Goal: Information Seeking & Learning: Learn about a topic

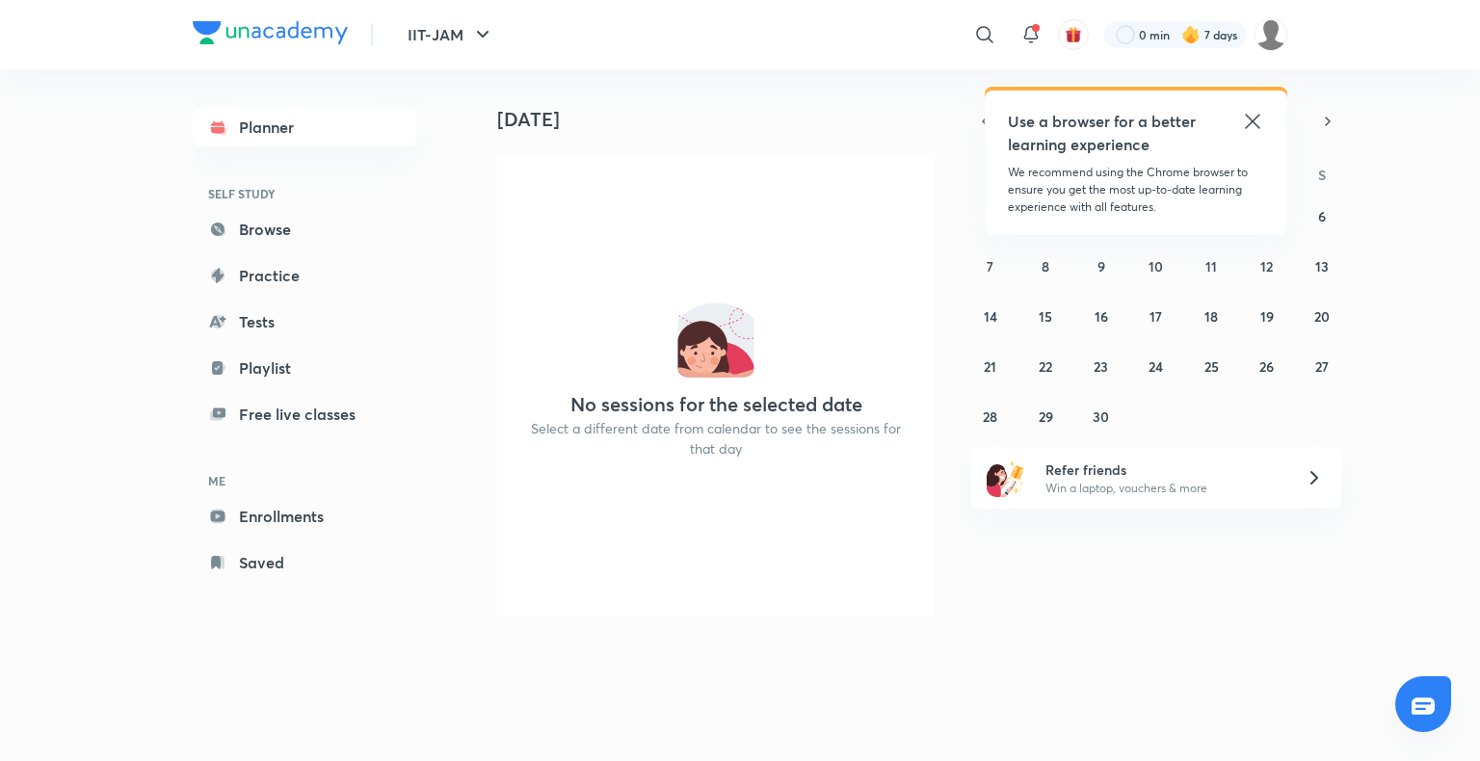
click at [988, 712] on div "Today Today No sessions for the selected date Select a different date from cale…" at bounding box center [878, 395] width 817 height 653
click at [303, 511] on link "Enrollments" at bounding box center [305, 516] width 224 height 39
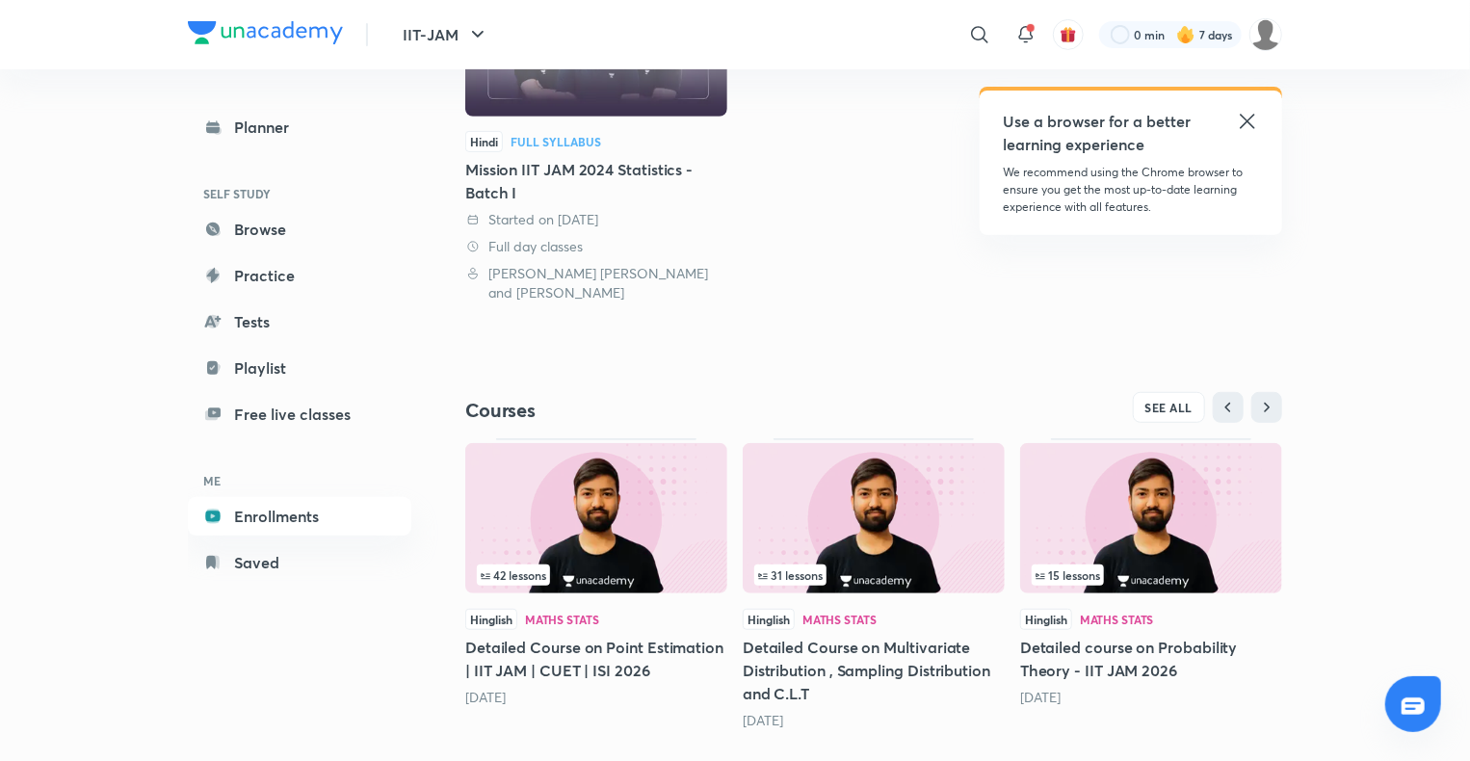
scroll to position [356, 0]
click at [598, 541] on img at bounding box center [596, 519] width 262 height 150
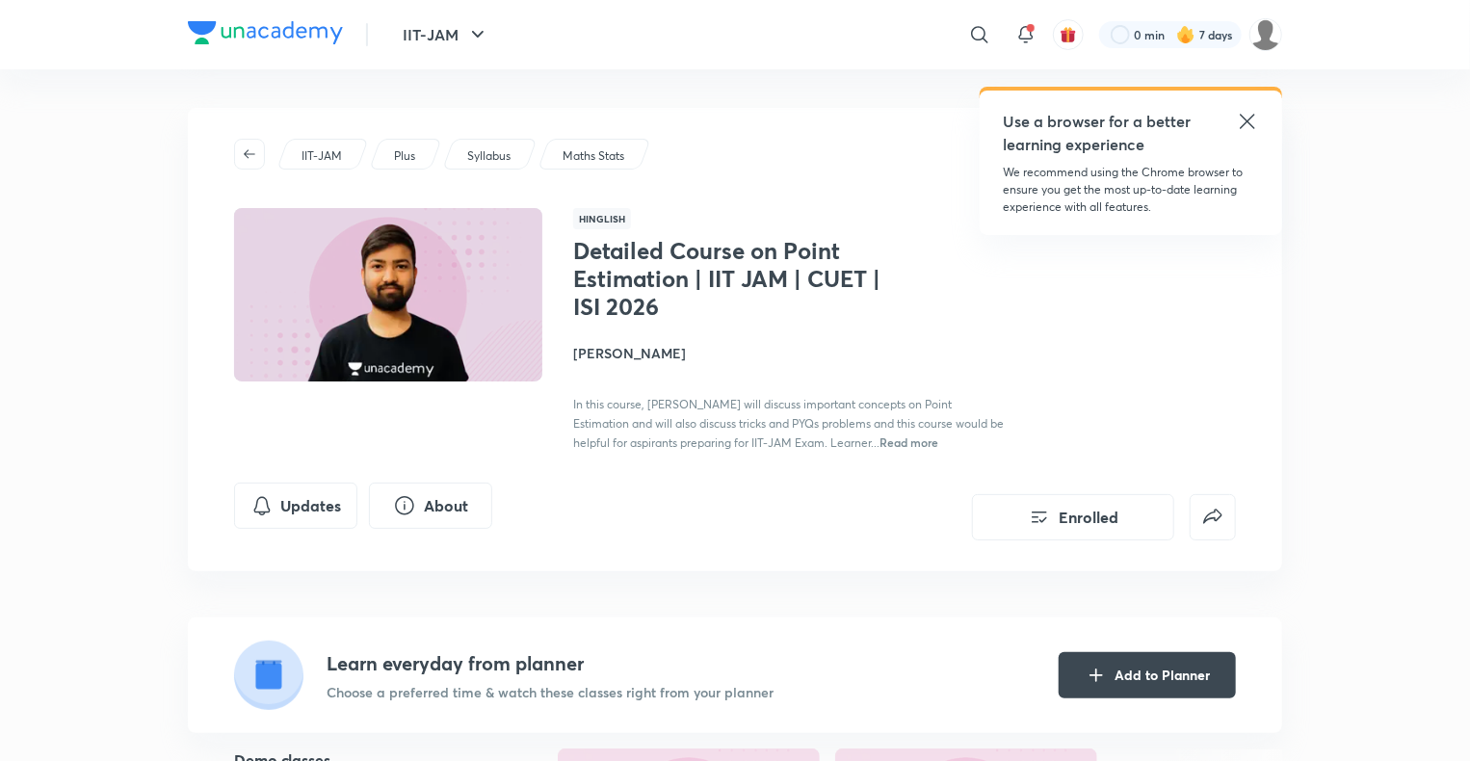
click at [622, 351] on h4 "[PERSON_NAME]" at bounding box center [789, 353] width 432 height 20
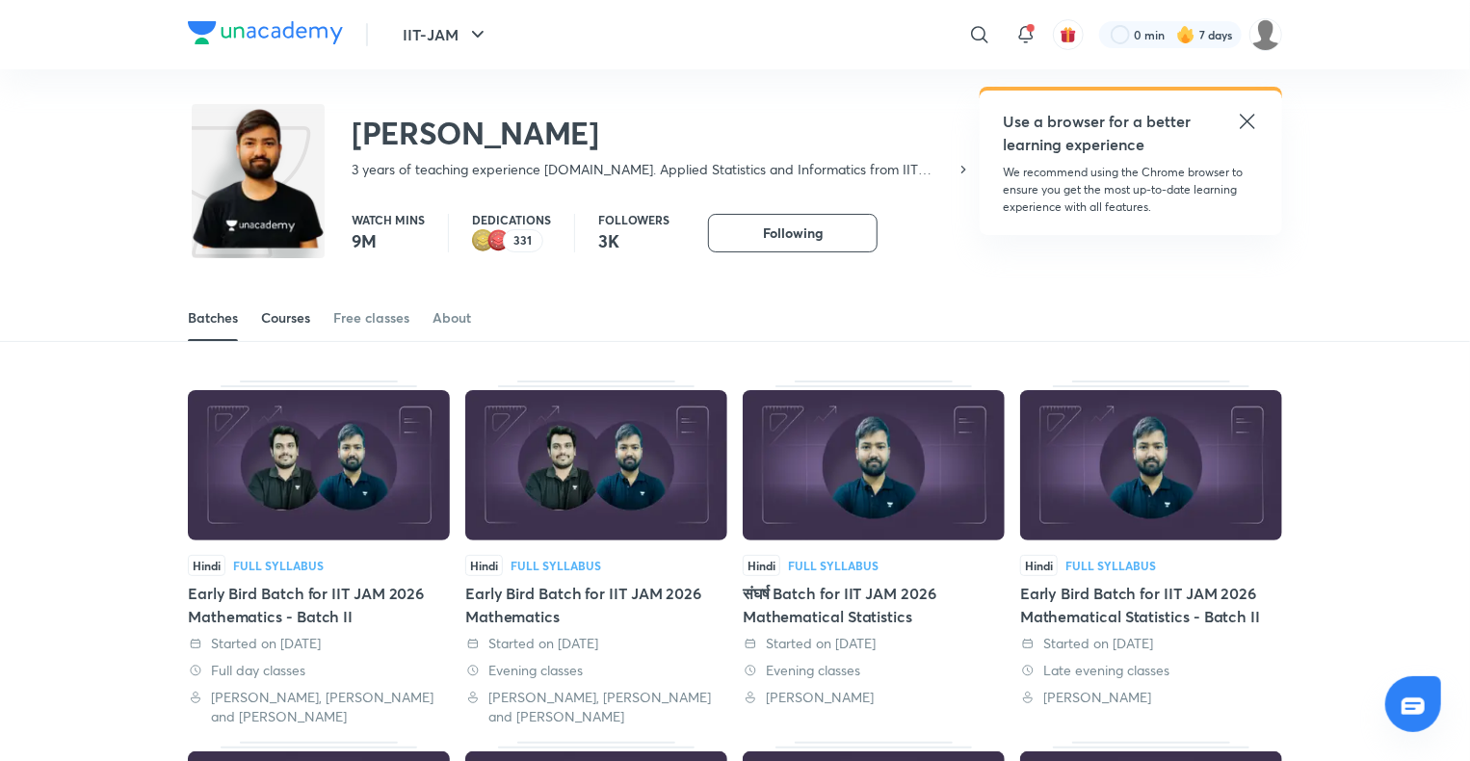
click at [297, 322] on div "Courses" at bounding box center [285, 317] width 49 height 19
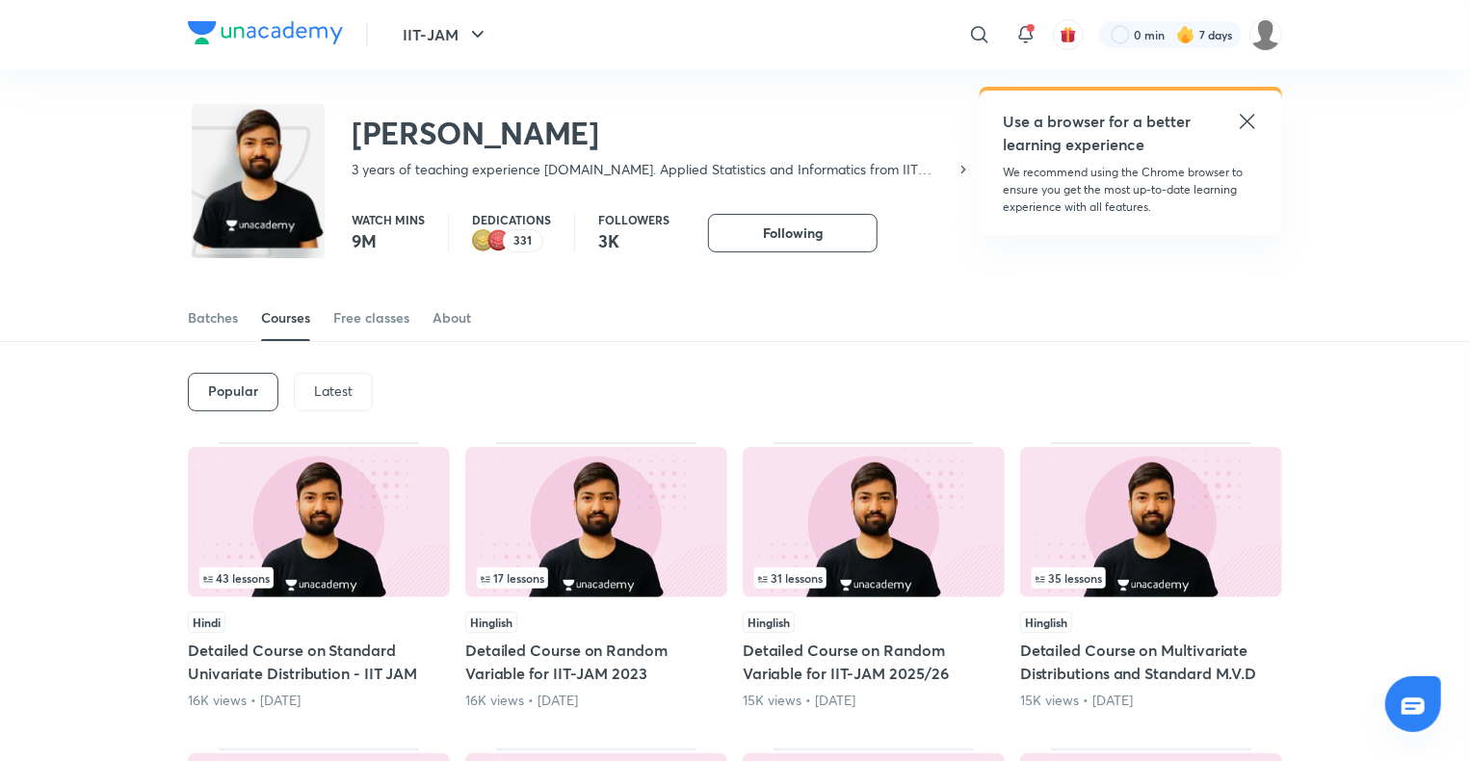
click at [326, 397] on p "Latest" at bounding box center [333, 390] width 39 height 15
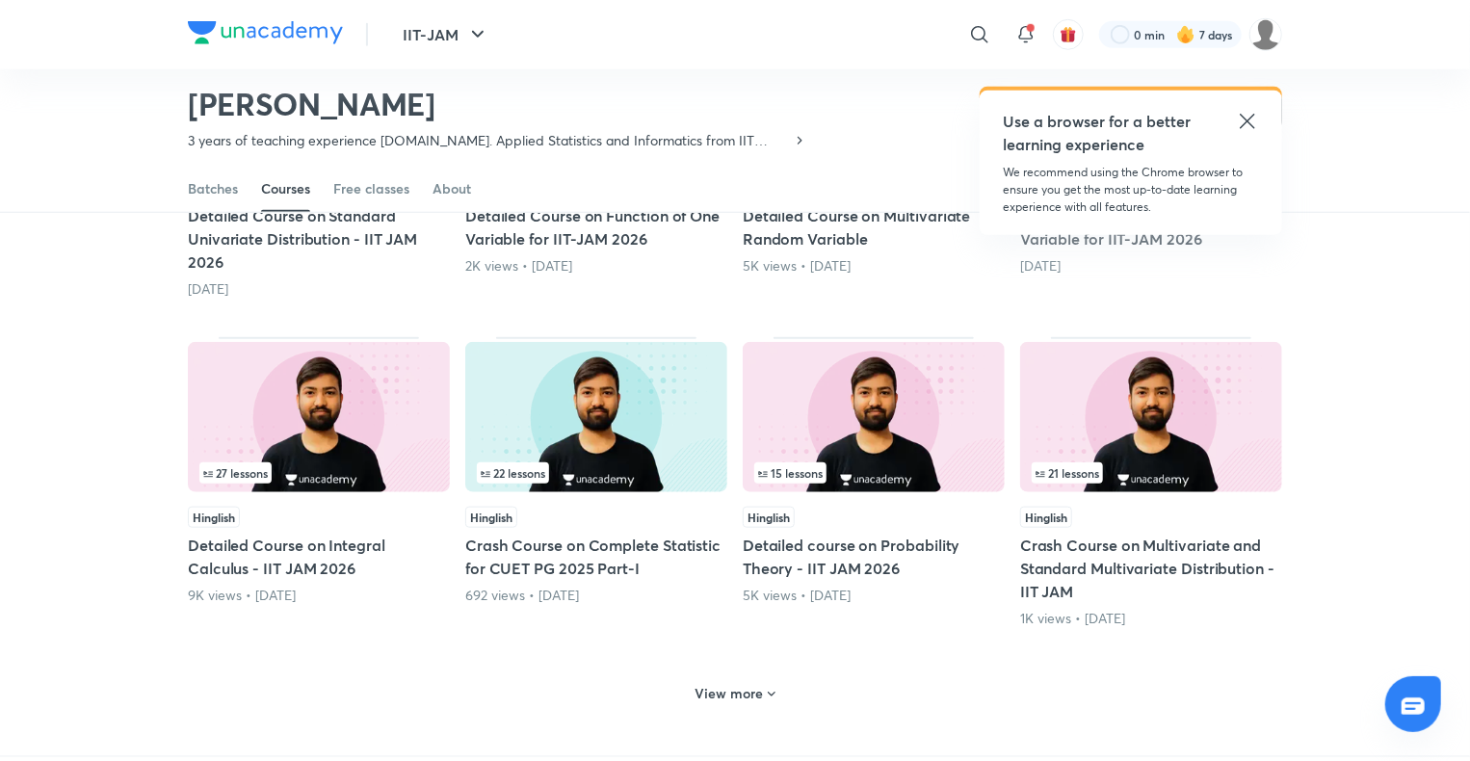
scroll to position [752, 0]
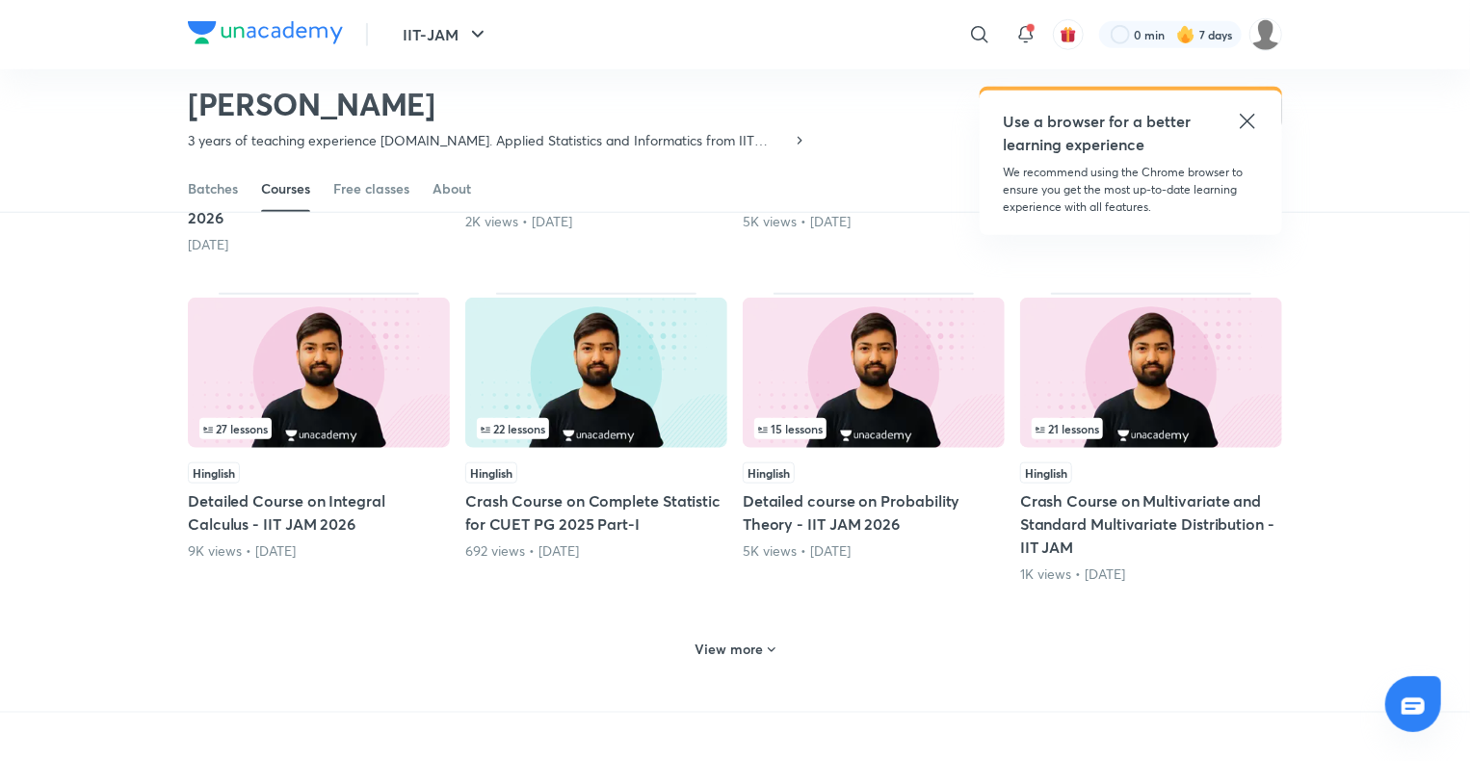
click at [764, 657] on span at bounding box center [771, 652] width 15 height 18
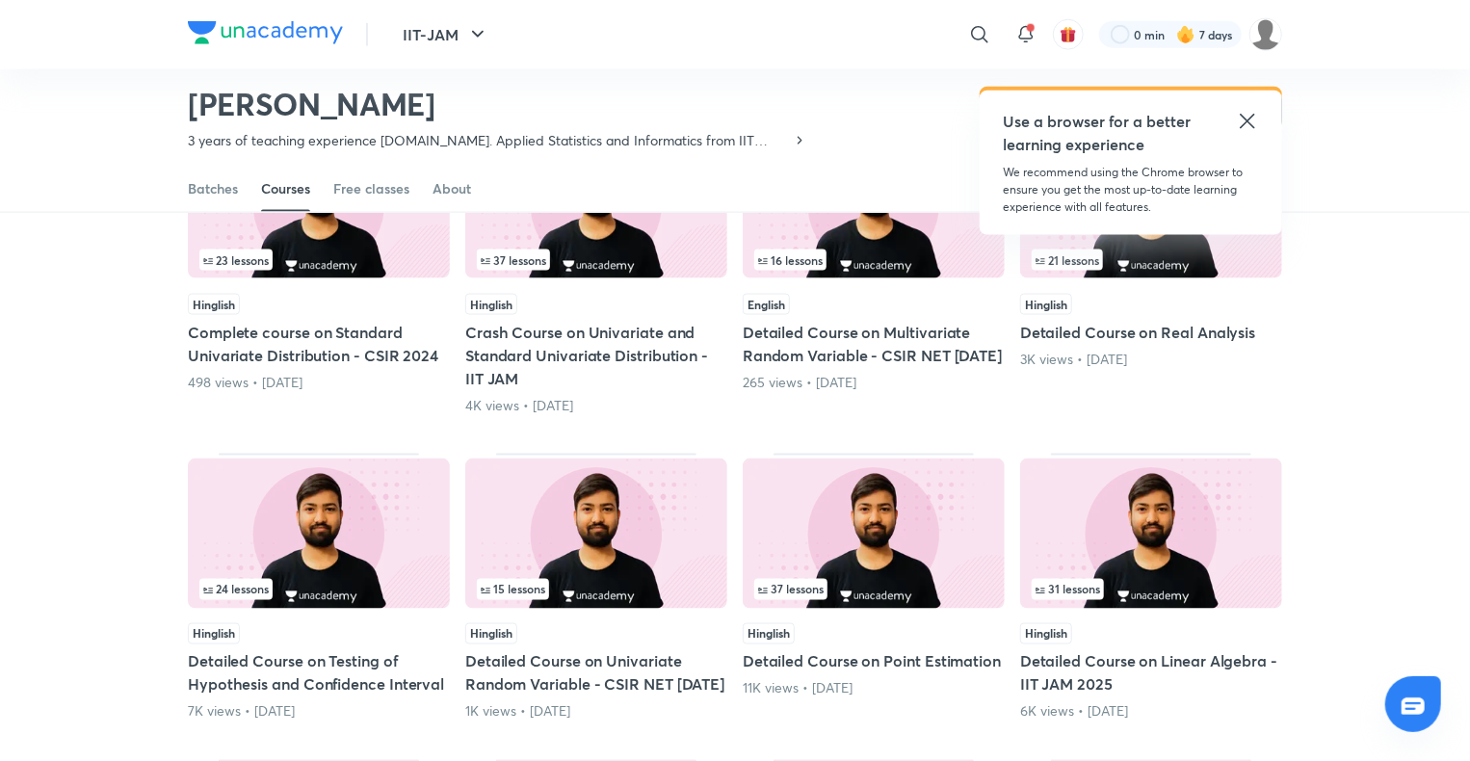
scroll to position [1301, 0]
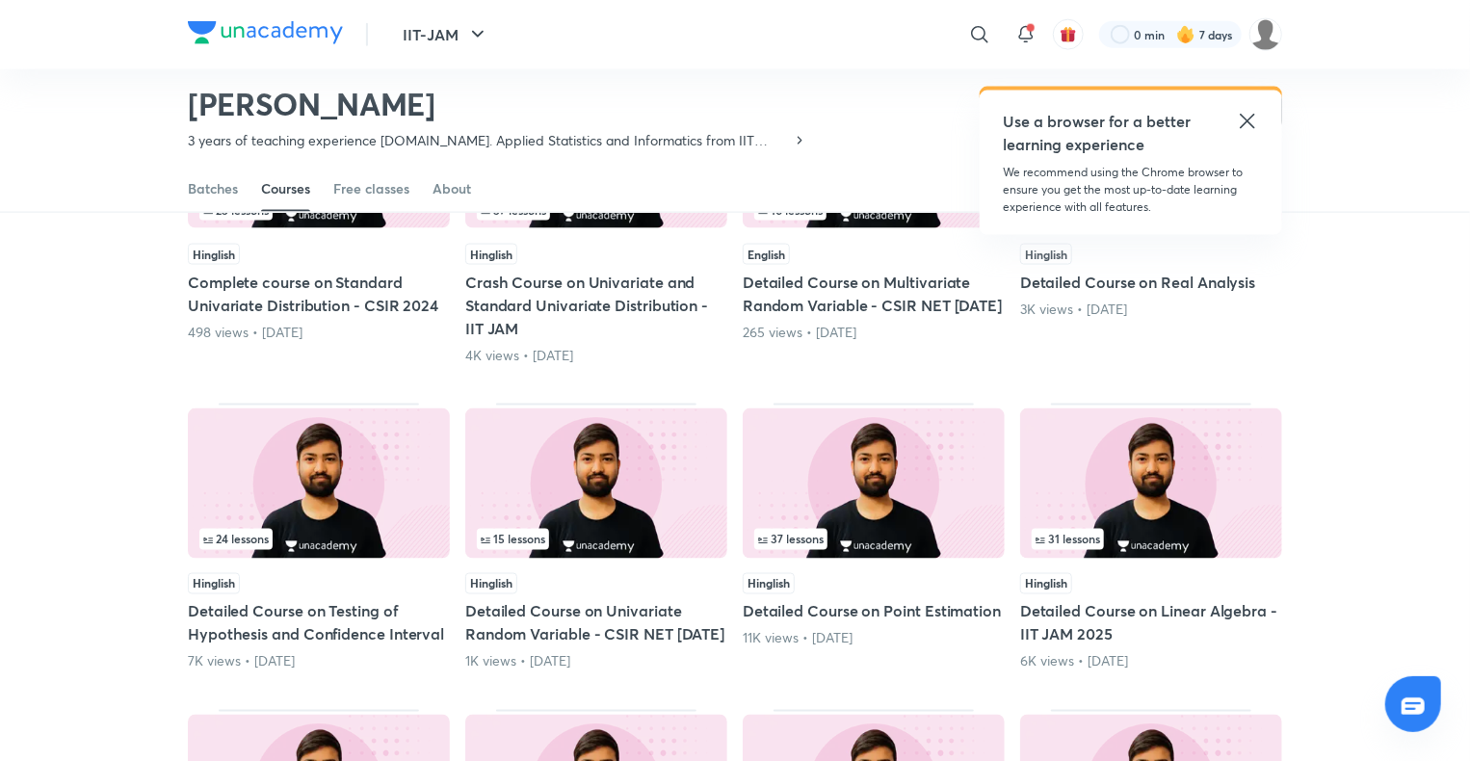
click at [333, 509] on img at bounding box center [319, 484] width 262 height 150
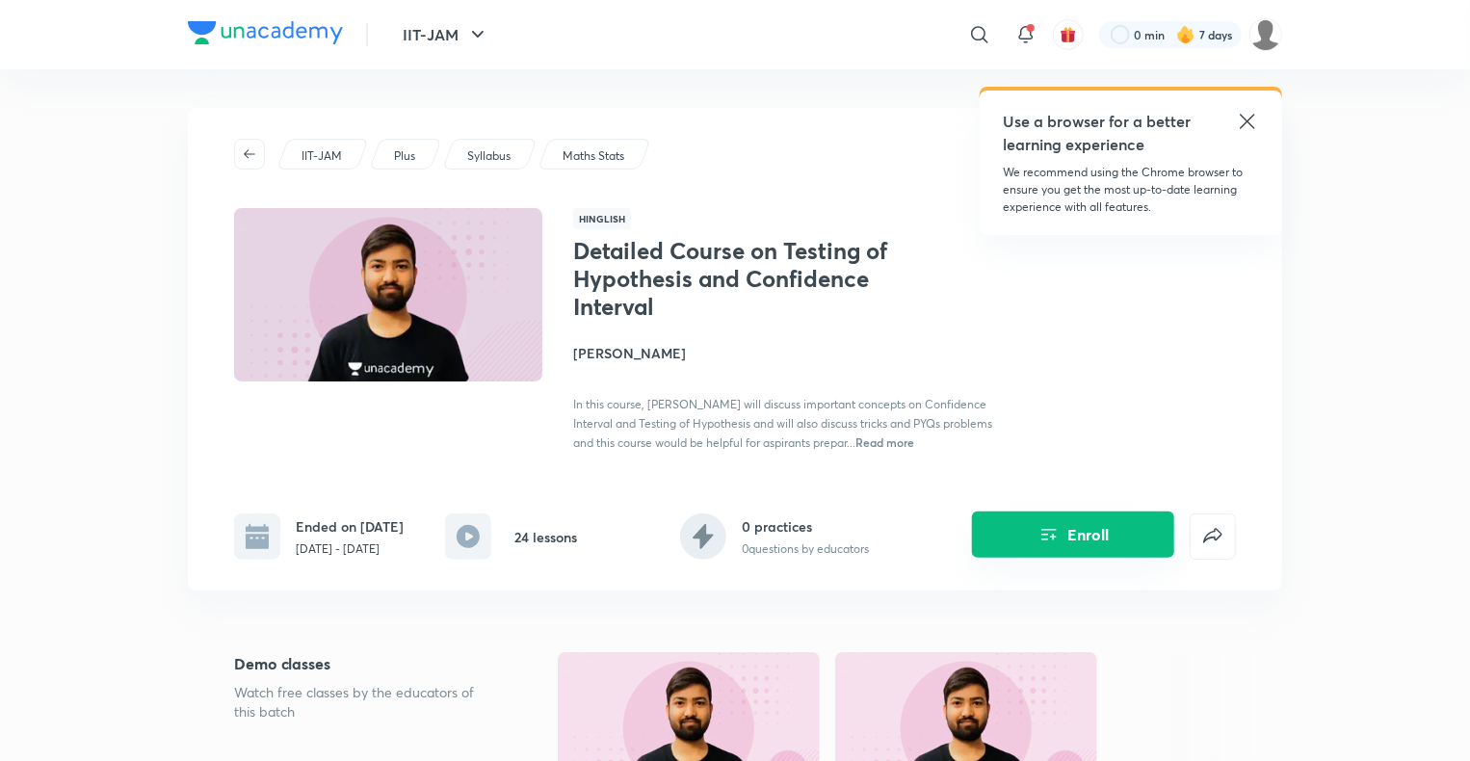
click at [1071, 530] on button "Enroll" at bounding box center [1073, 535] width 202 height 46
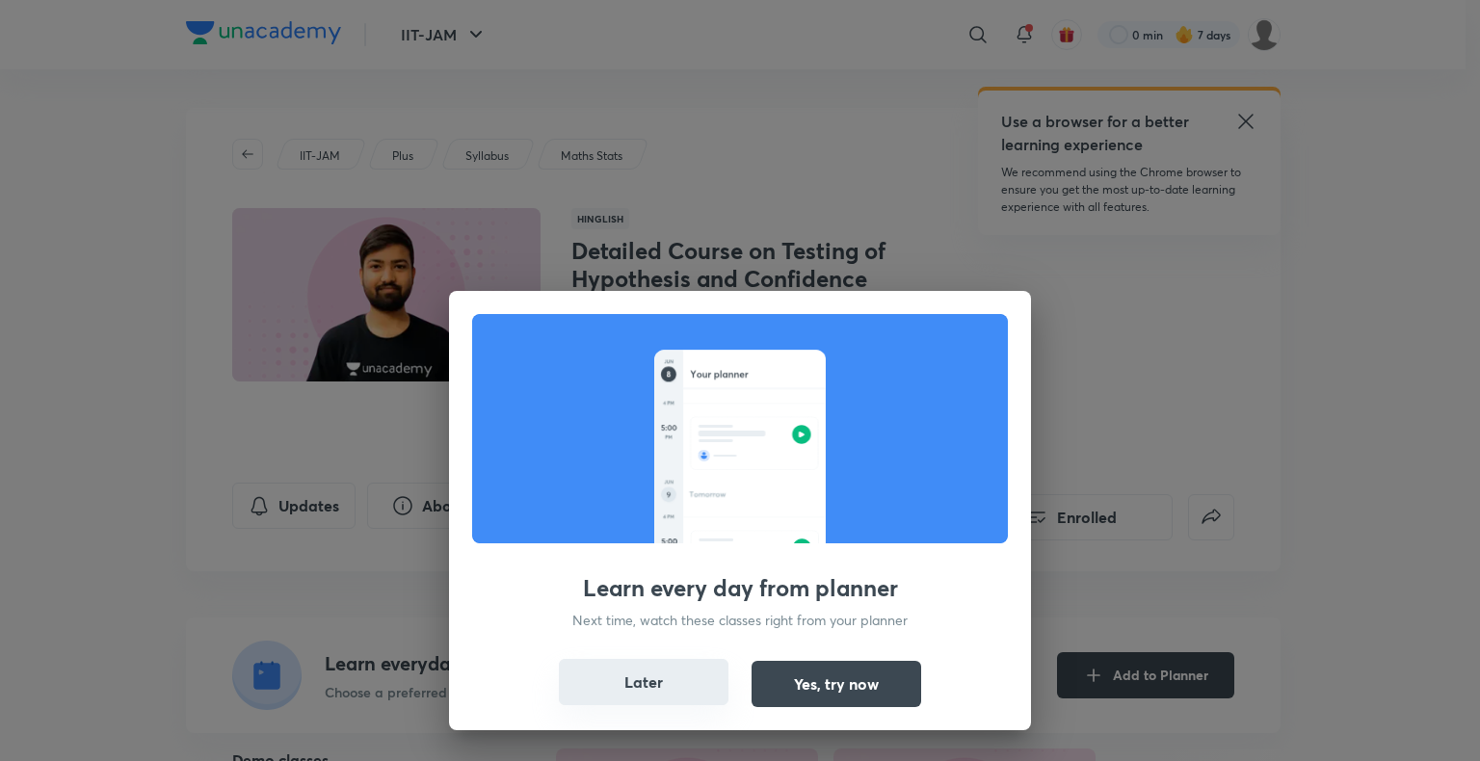
click at [644, 687] on button "Later" at bounding box center [644, 682] width 170 height 46
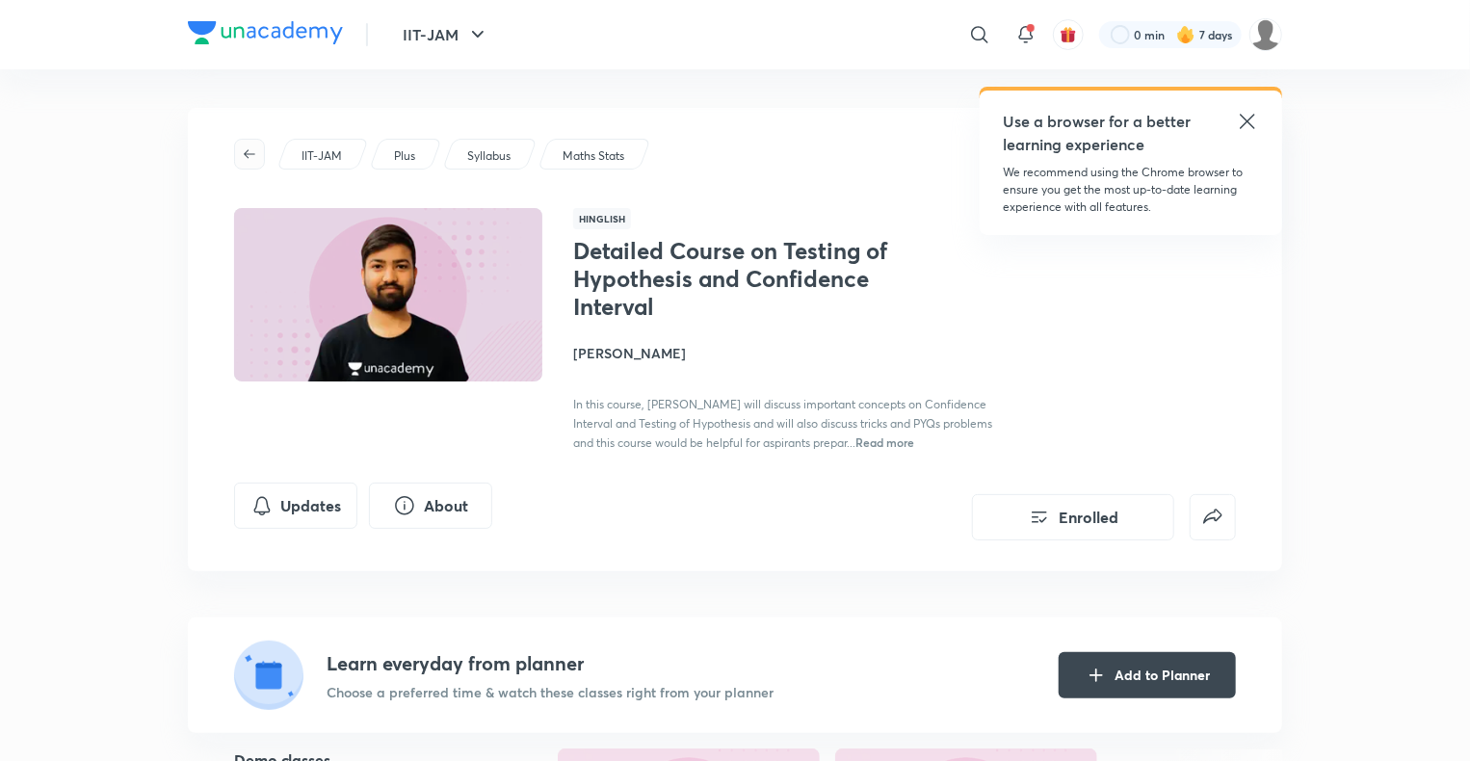
click at [244, 159] on icon "button" at bounding box center [249, 153] width 15 height 15
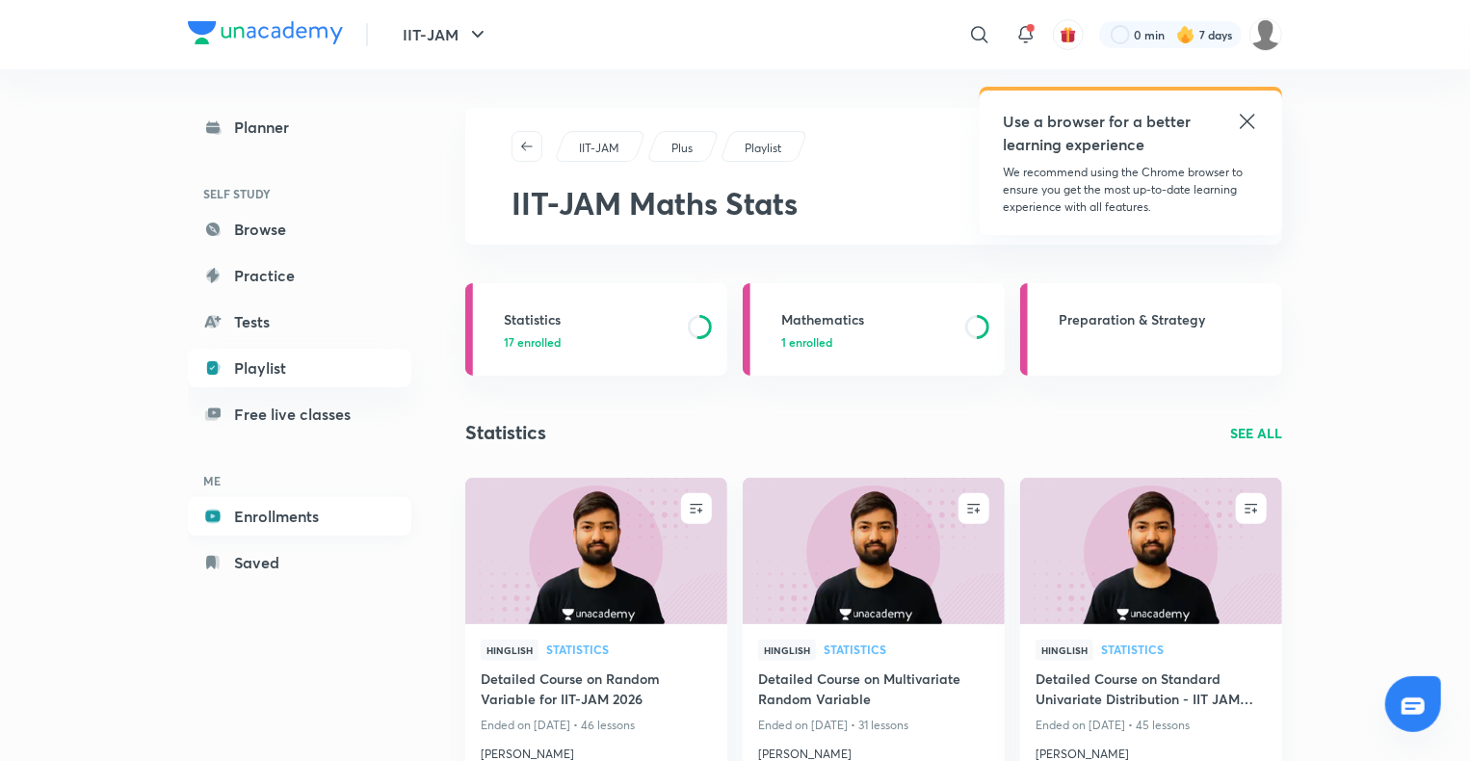
click at [296, 507] on link "Enrollments" at bounding box center [300, 516] width 224 height 39
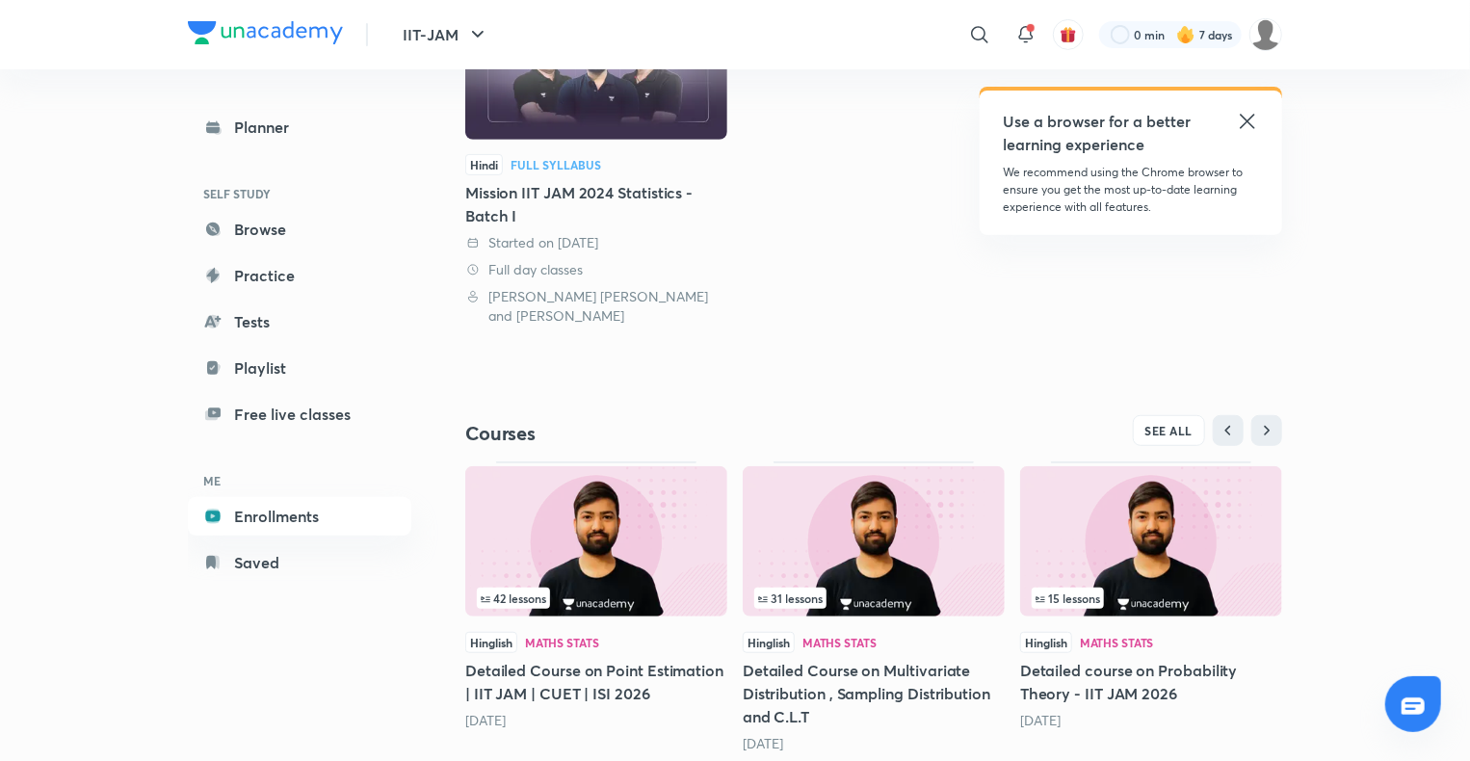
scroll to position [371, 0]
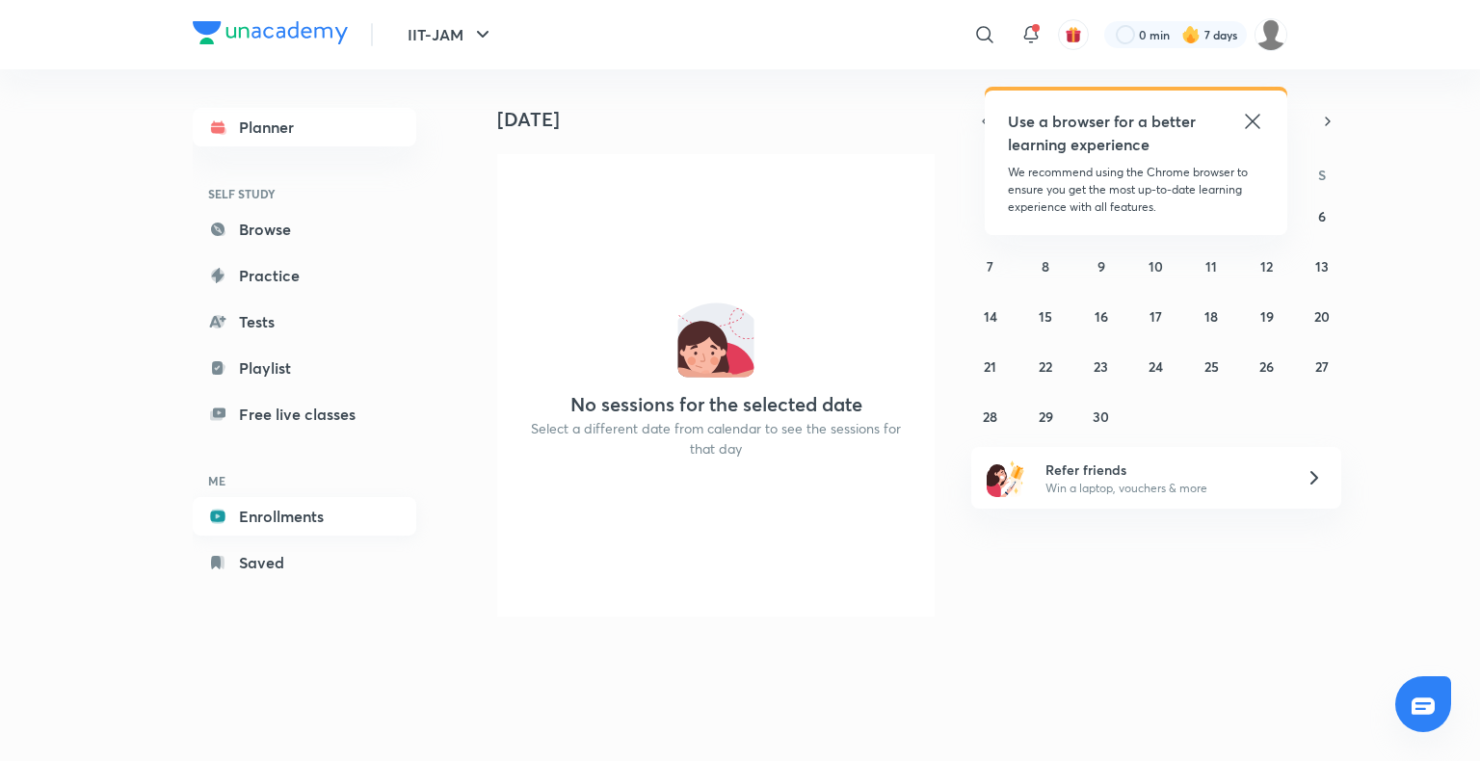
click at [269, 527] on link "Enrollments" at bounding box center [305, 516] width 224 height 39
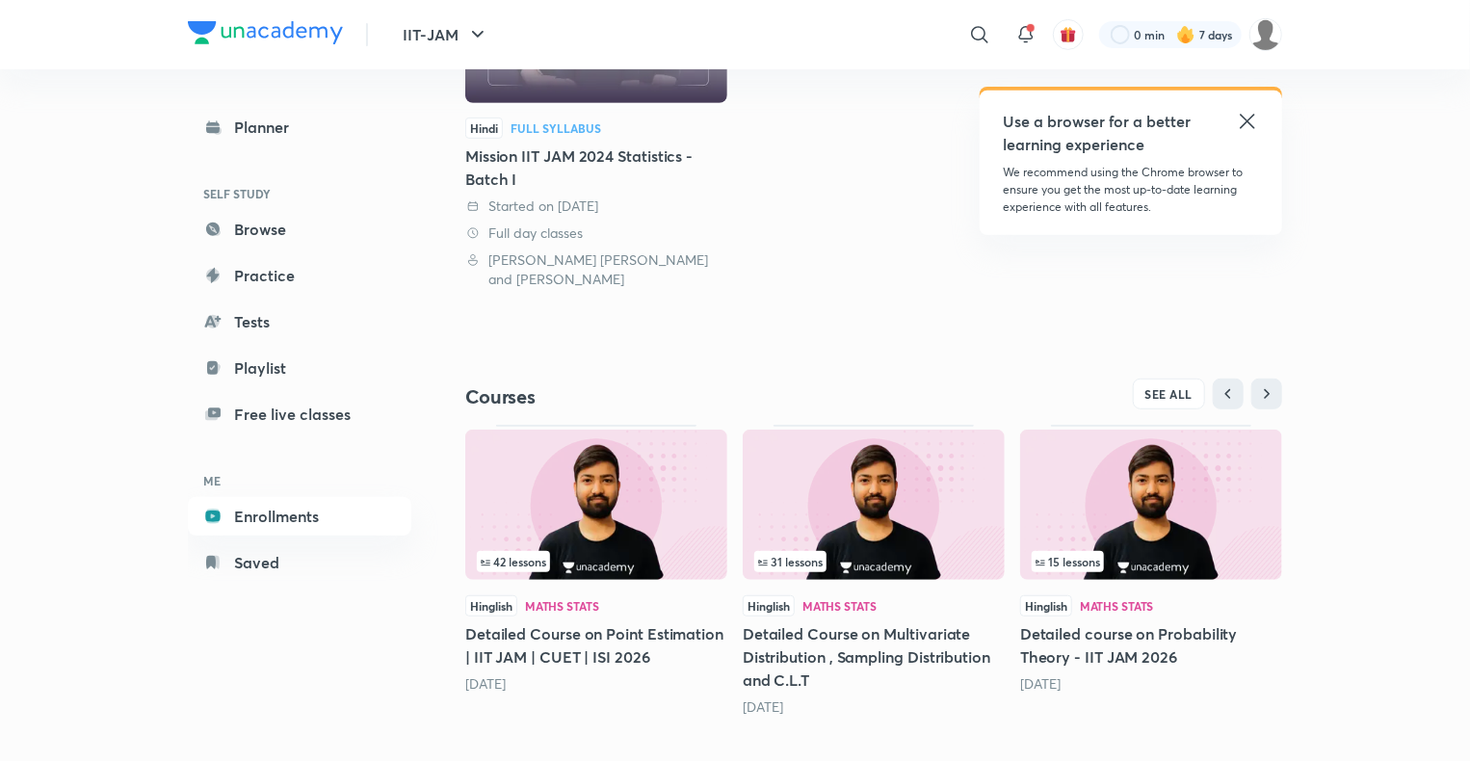
scroll to position [370, 0]
click at [296, 516] on link "Enrollments" at bounding box center [300, 516] width 224 height 39
click at [567, 551] on div "42 lessons" at bounding box center [596, 561] width 239 height 21
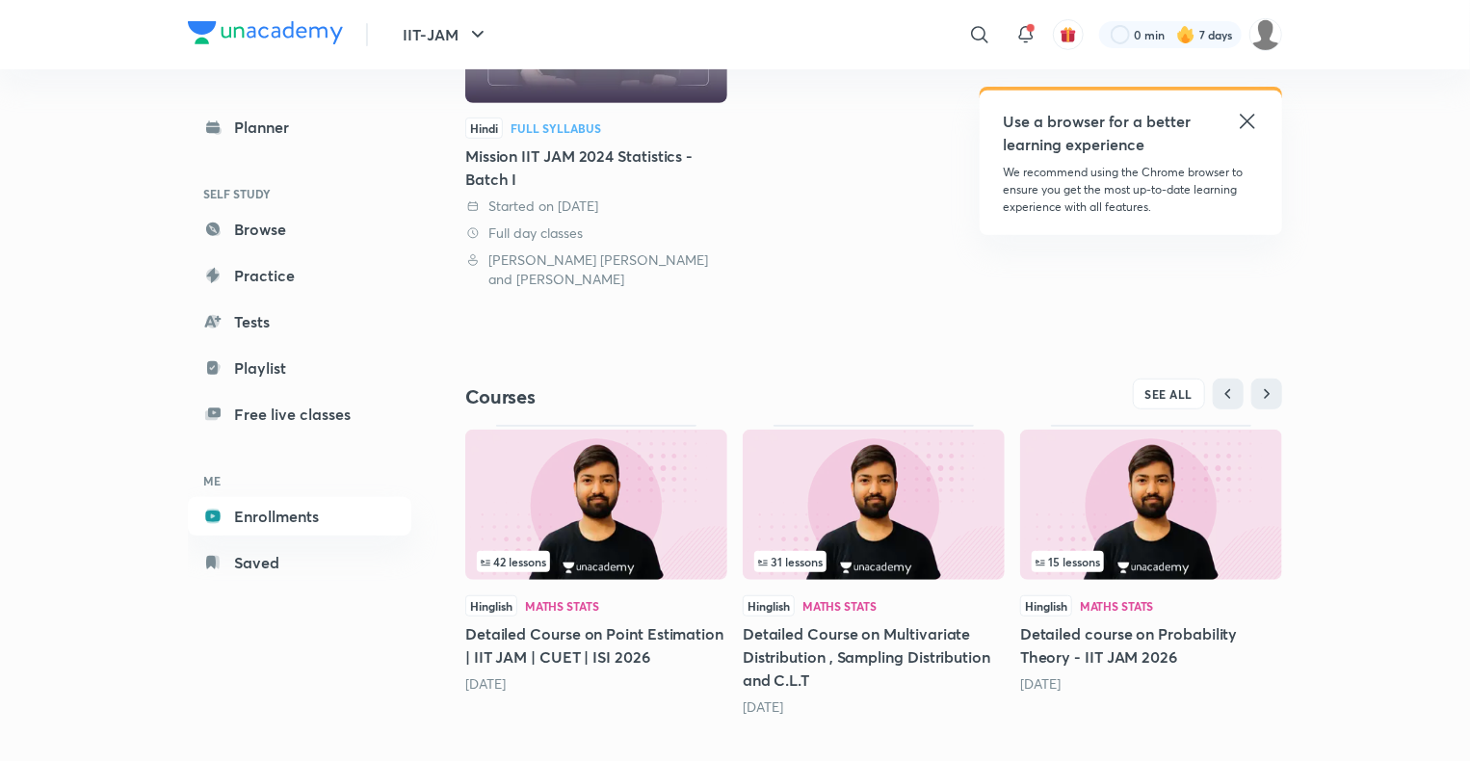
scroll to position [0, 0]
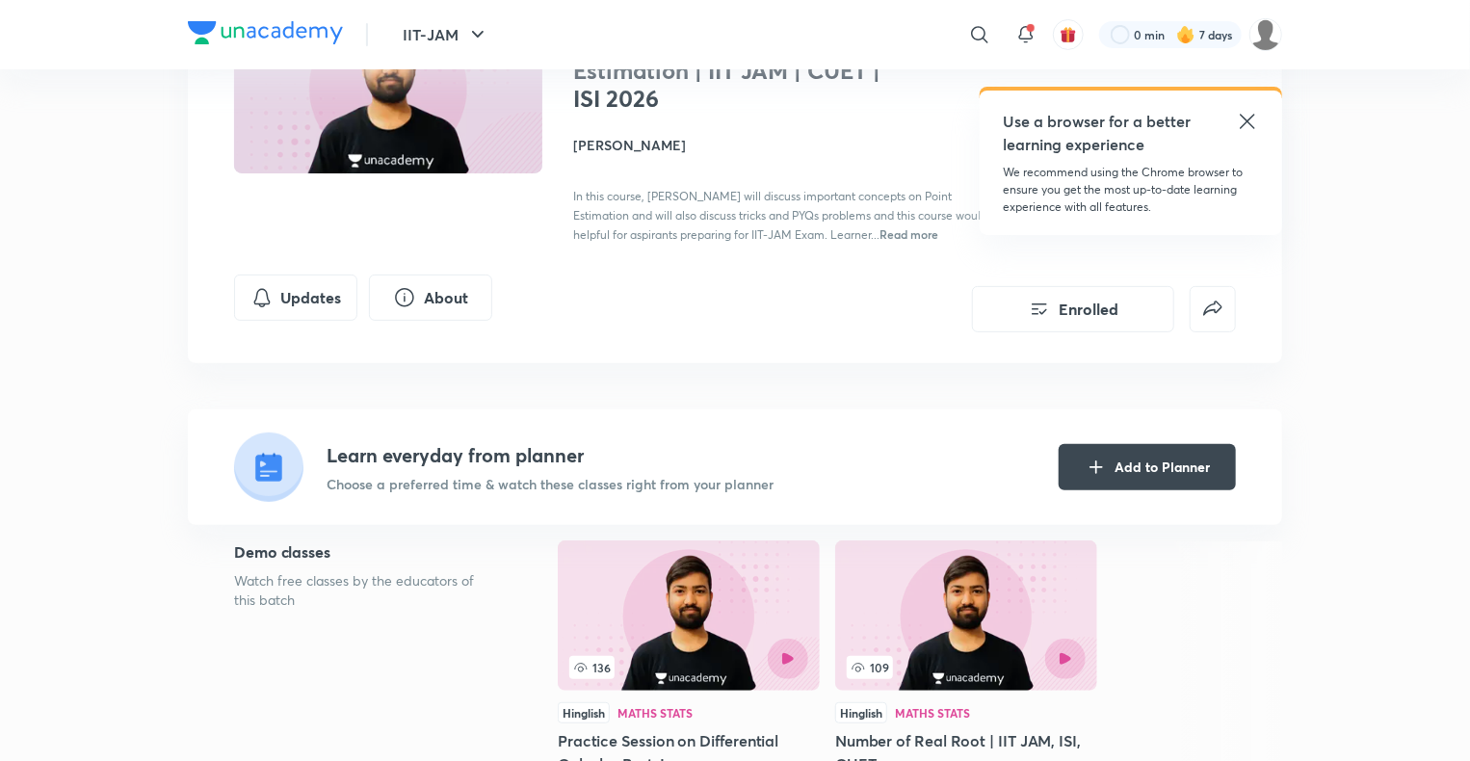
scroll to position [131, 0]
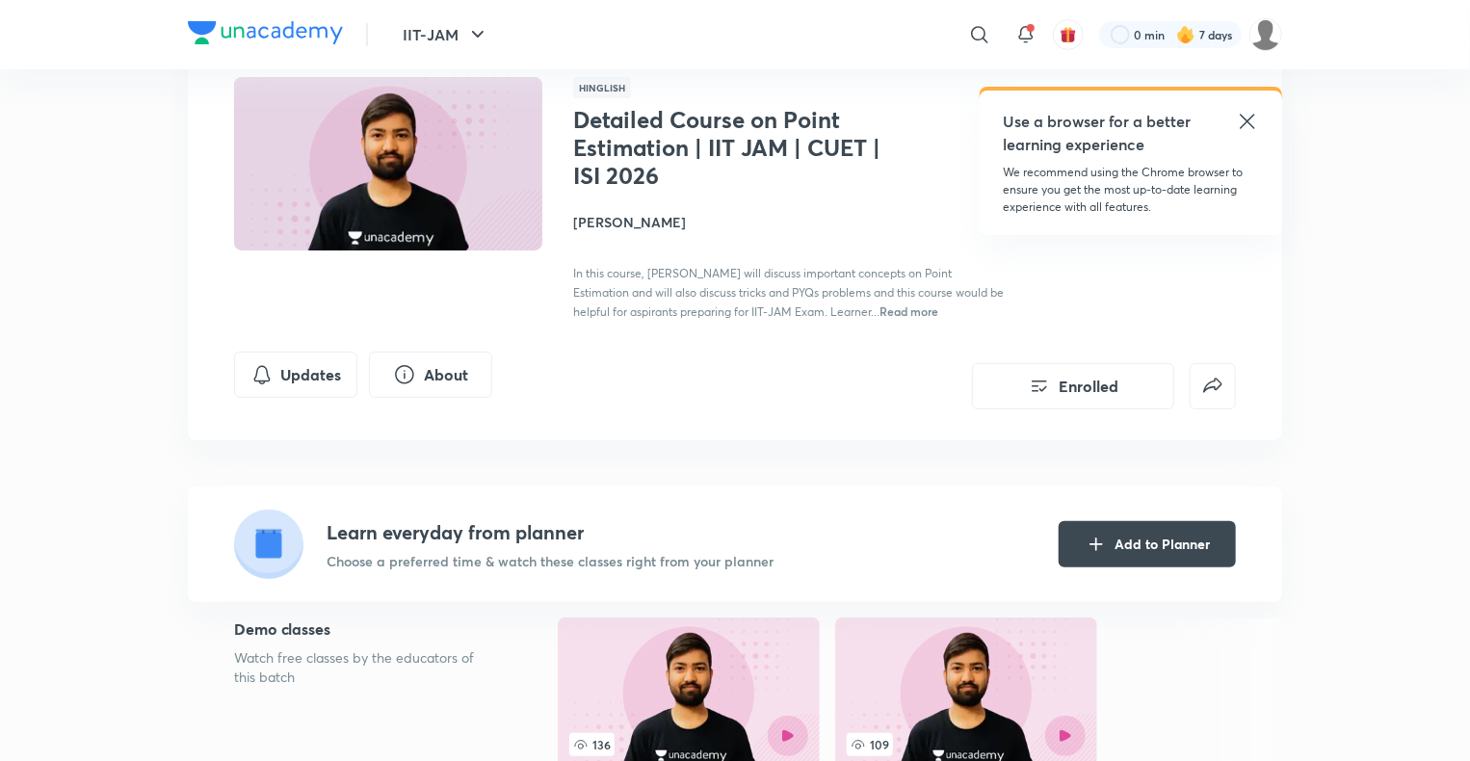
click at [617, 224] on h4 "[PERSON_NAME]" at bounding box center [789, 222] width 432 height 20
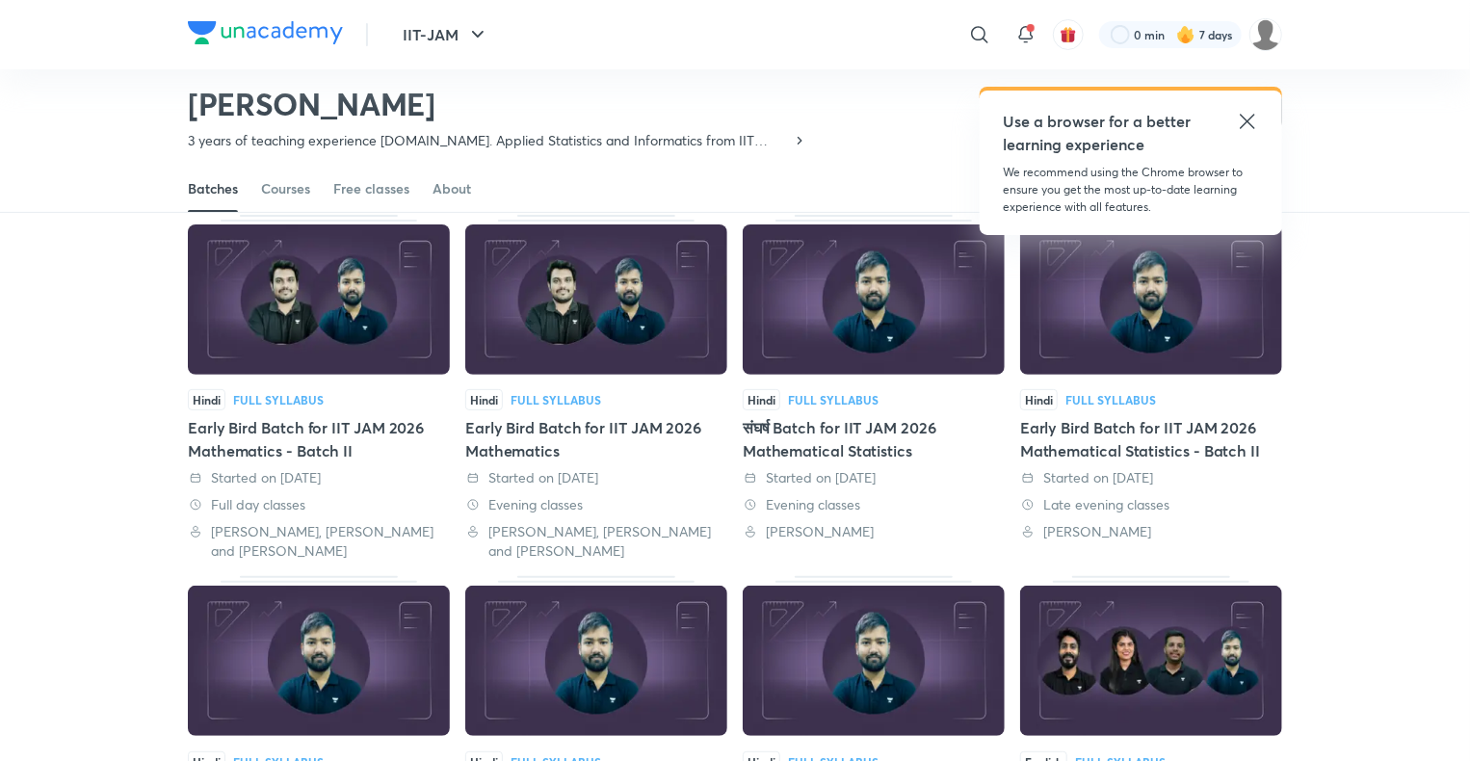
scroll to position [108, 0]
click at [297, 192] on div "Courses" at bounding box center [285, 188] width 49 height 19
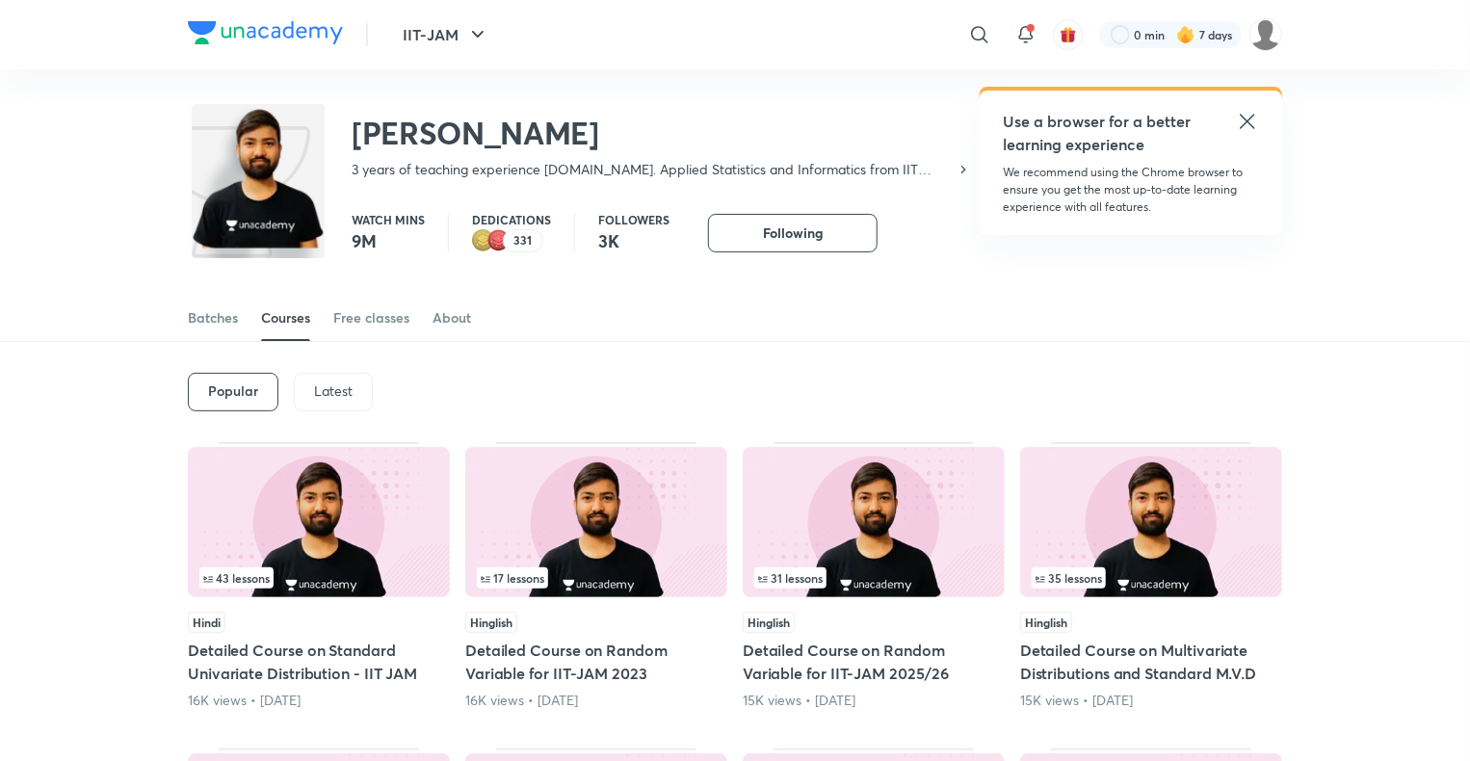
click at [330, 395] on p "Latest" at bounding box center [333, 390] width 39 height 15
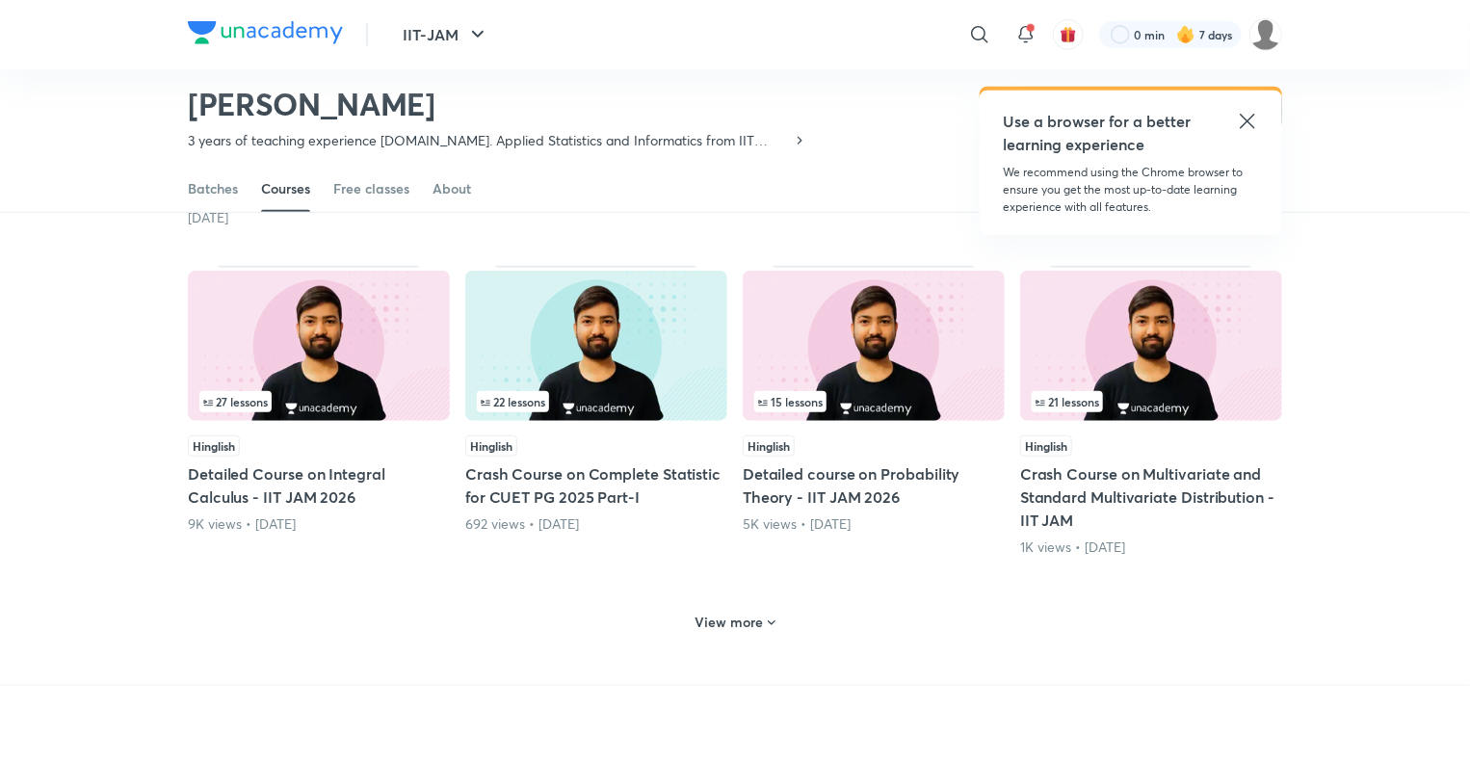
scroll to position [778, 0]
click at [752, 620] on h6 "View more" at bounding box center [730, 622] width 68 height 19
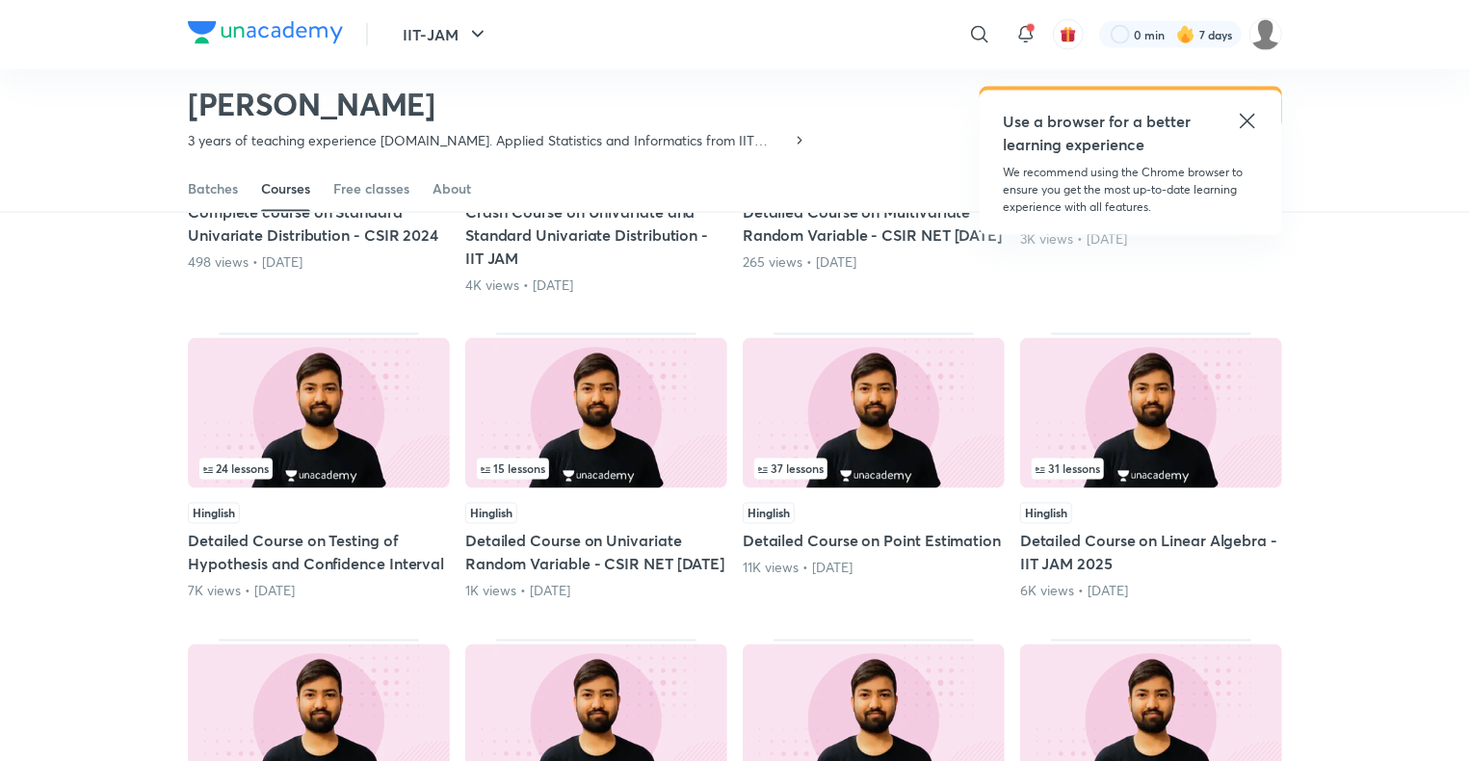
scroll to position [1370, 0]
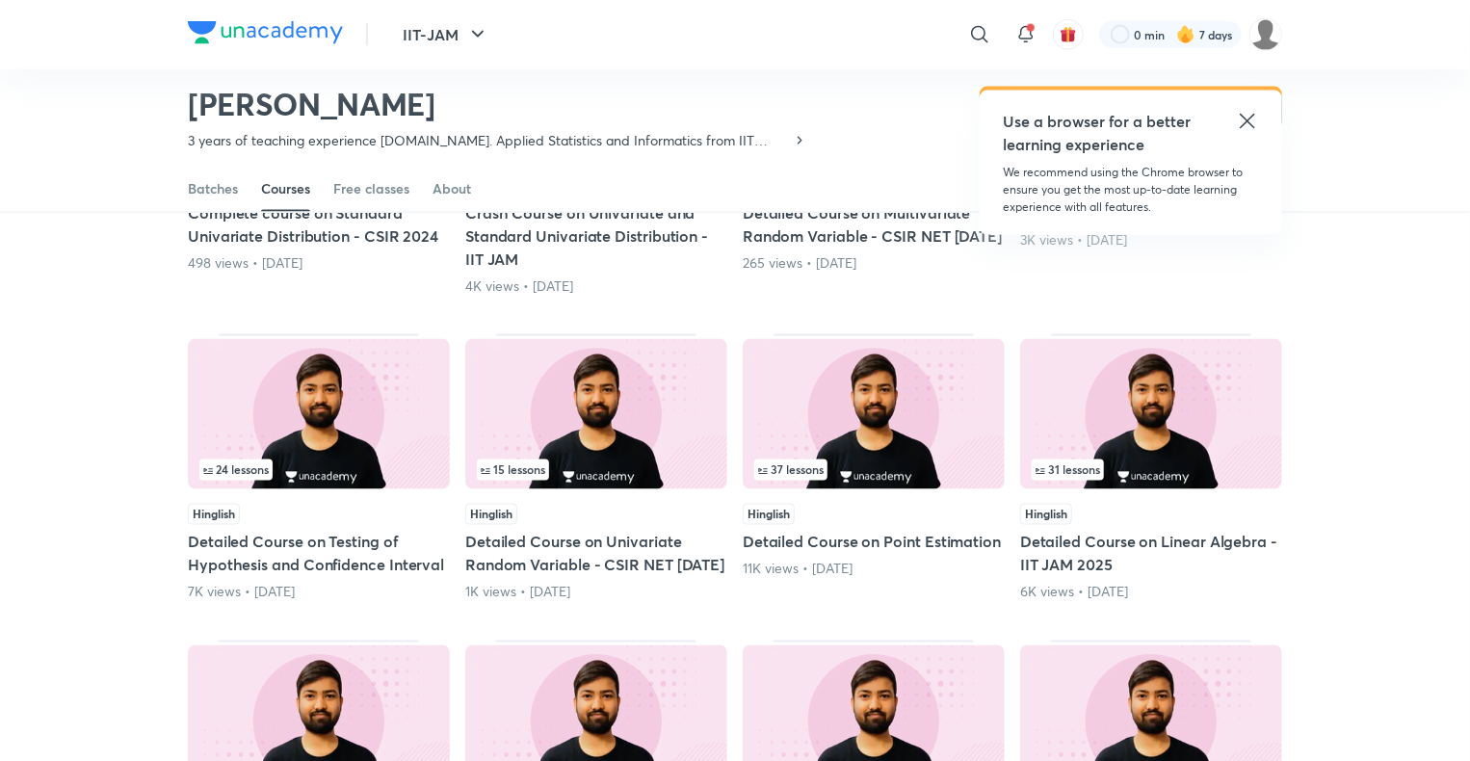
click at [341, 434] on img at bounding box center [319, 414] width 262 height 150
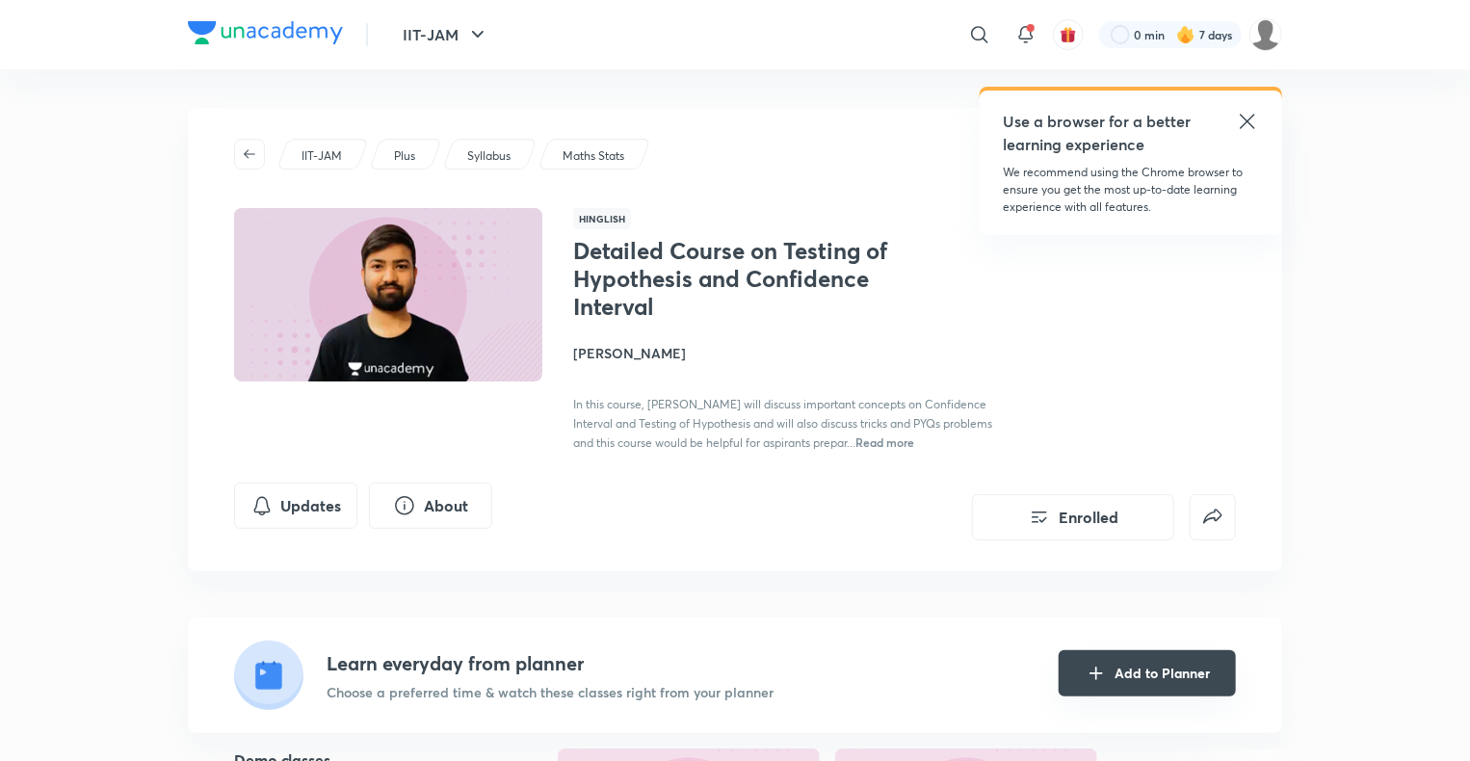
click at [1156, 669] on button "Add to Planner" at bounding box center [1147, 673] width 177 height 46
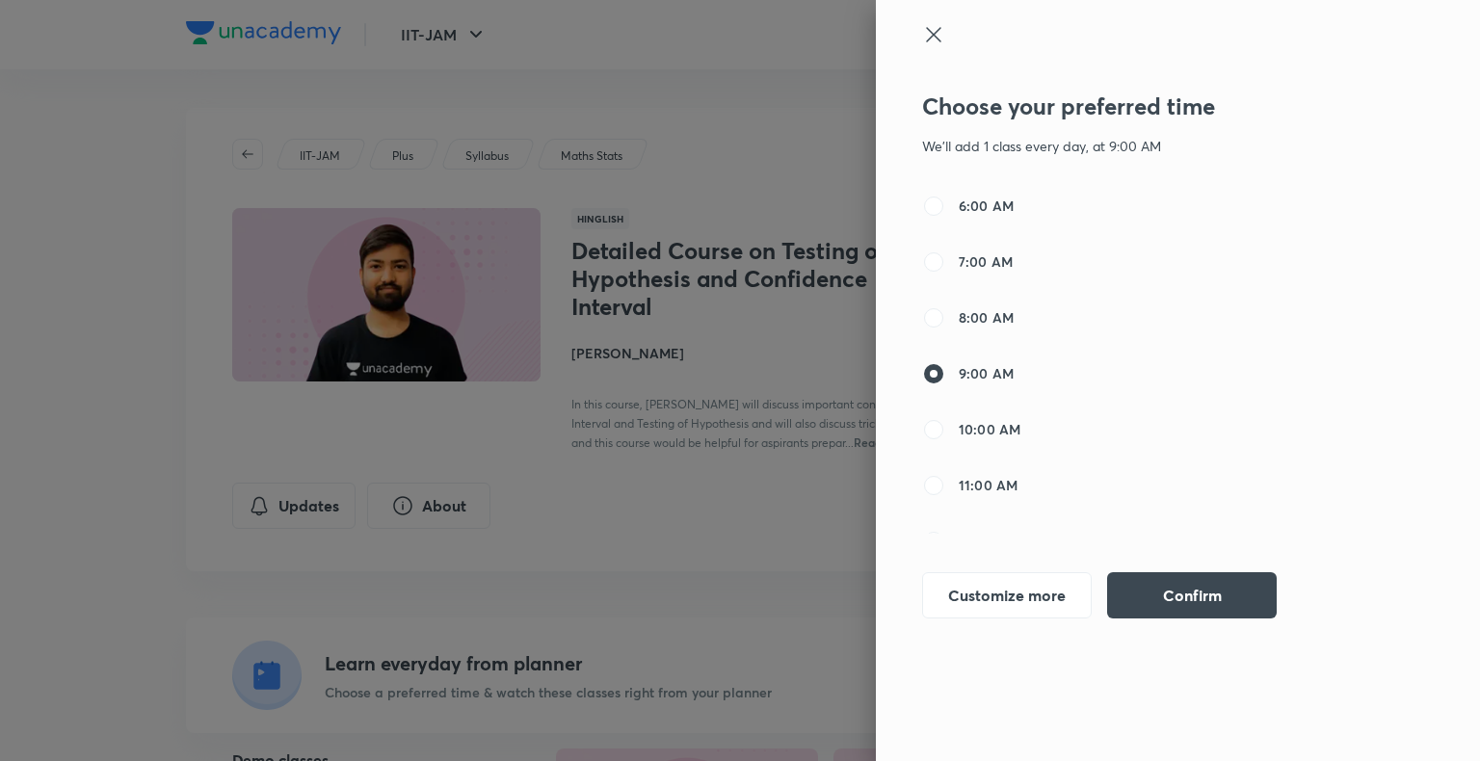
click at [931, 37] on icon at bounding box center [933, 34] width 14 height 14
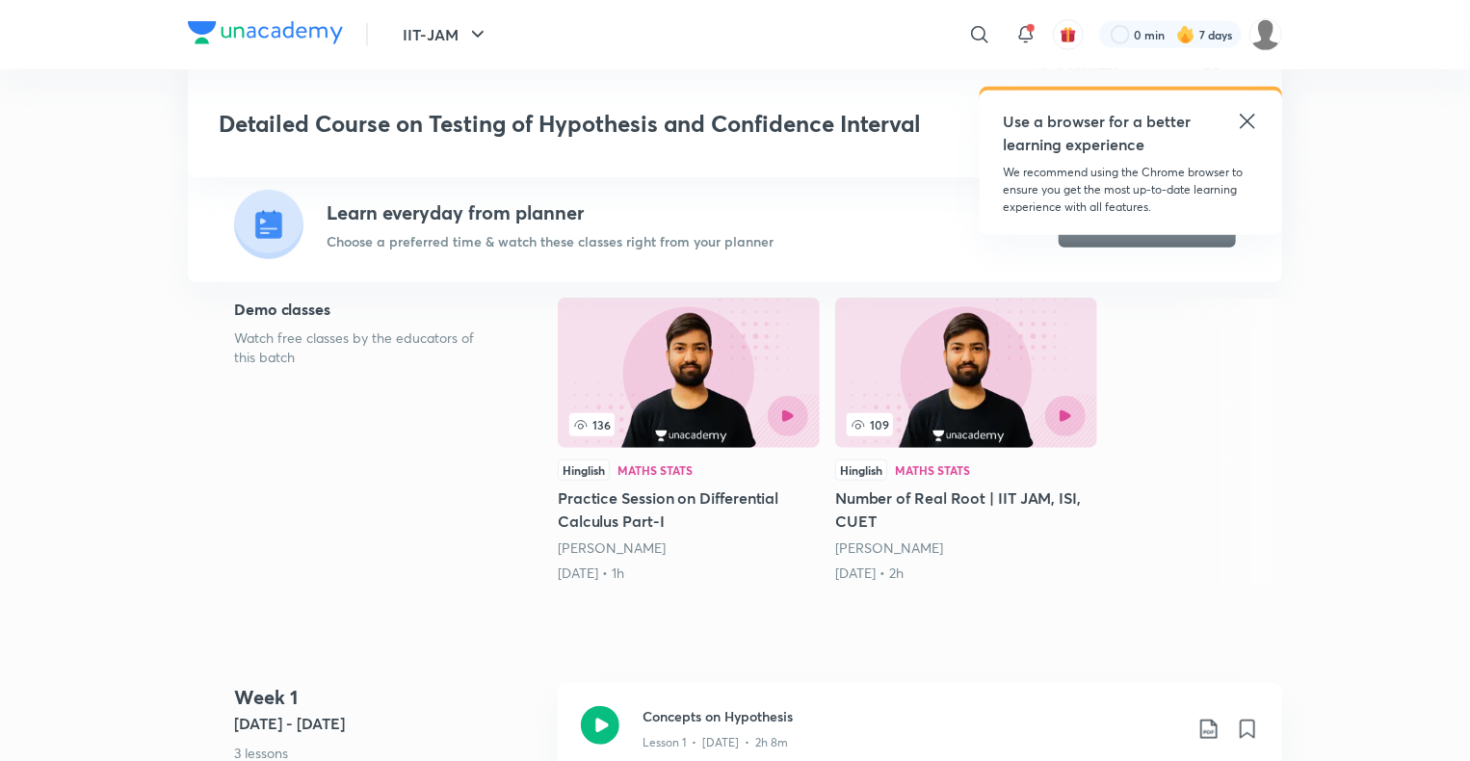
scroll to position [333, 0]
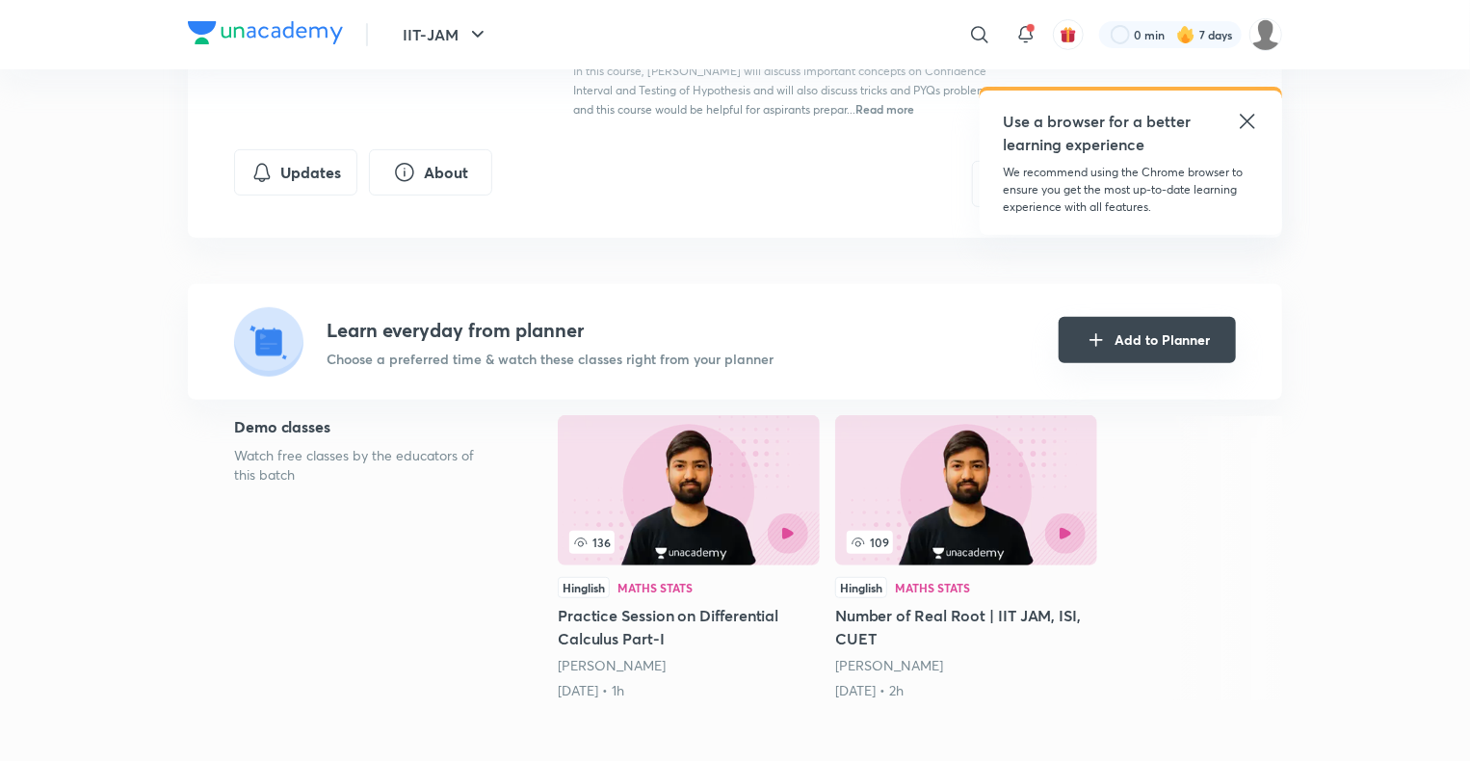
click at [1166, 346] on button "Add to Planner" at bounding box center [1147, 340] width 177 height 46
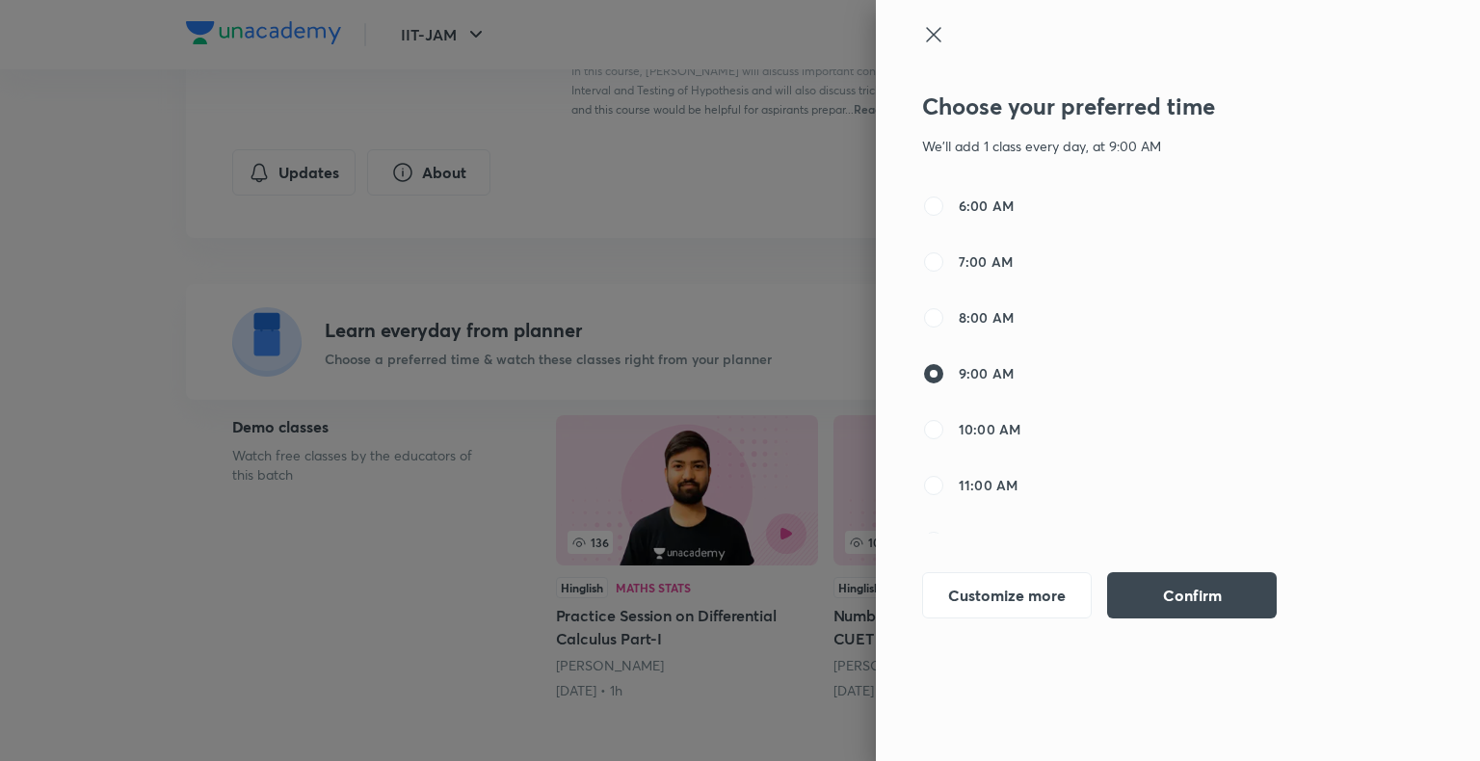
click at [934, 40] on icon at bounding box center [933, 34] width 23 height 23
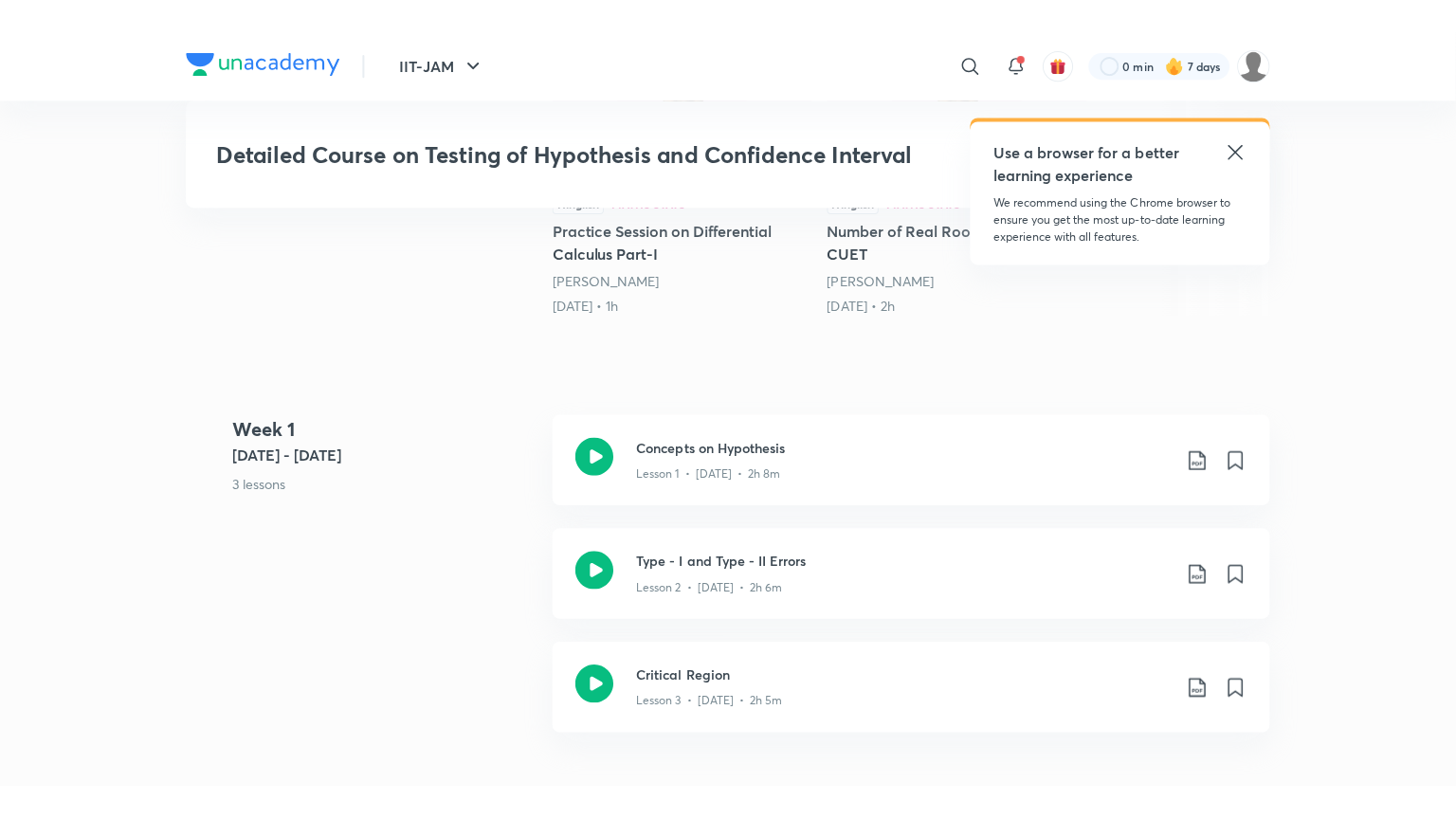
scroll to position [736, 0]
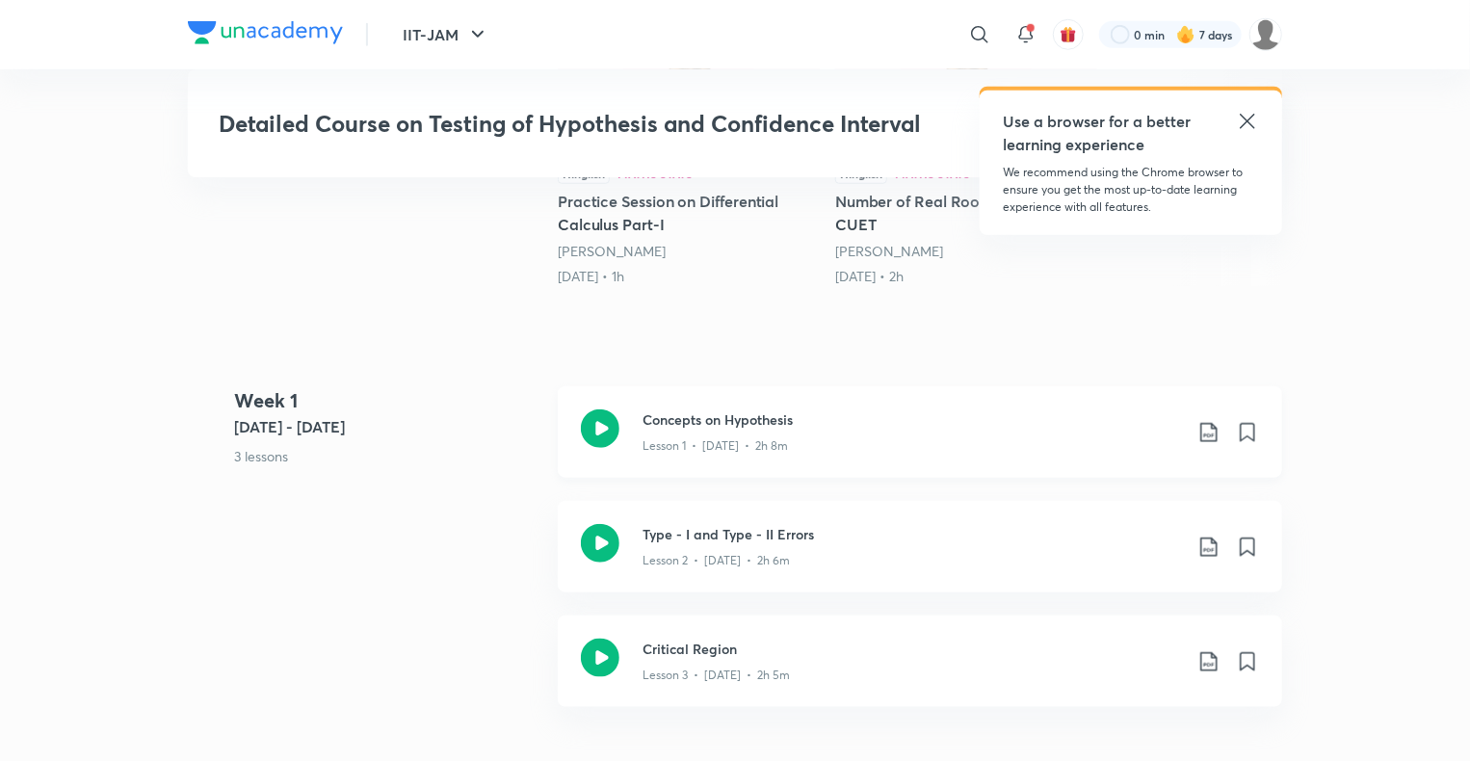
click at [708, 421] on h3 "Concepts on Hypothesis" at bounding box center [913, 419] width 540 height 20
